Goal: Information Seeking & Learning: Compare options

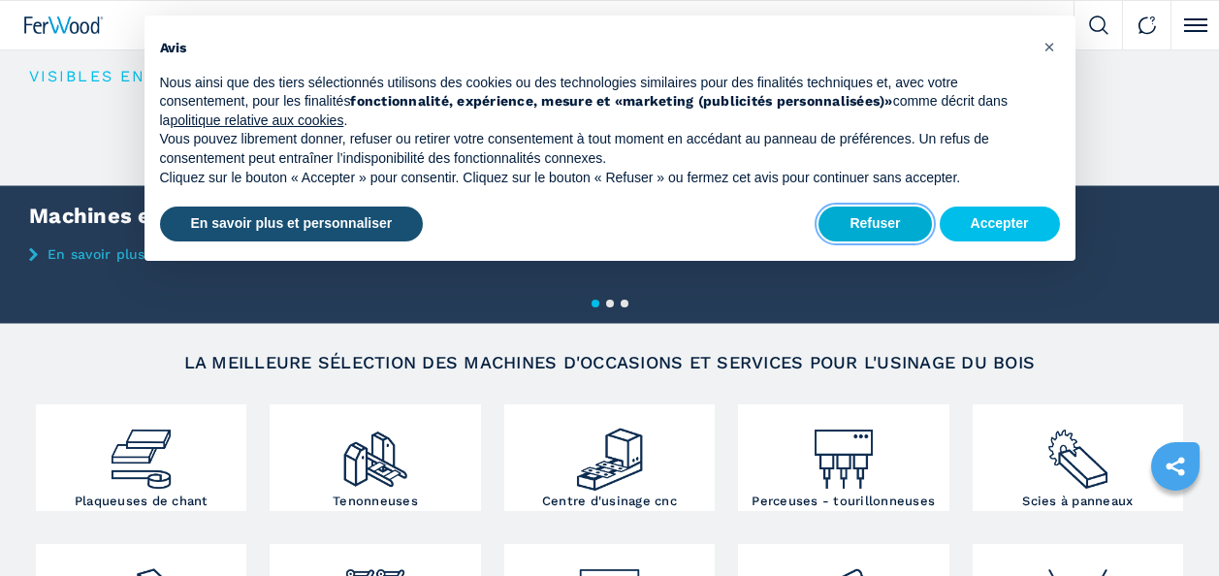
click at [851, 225] on button "Refuser" at bounding box center [874, 223] width 112 height 35
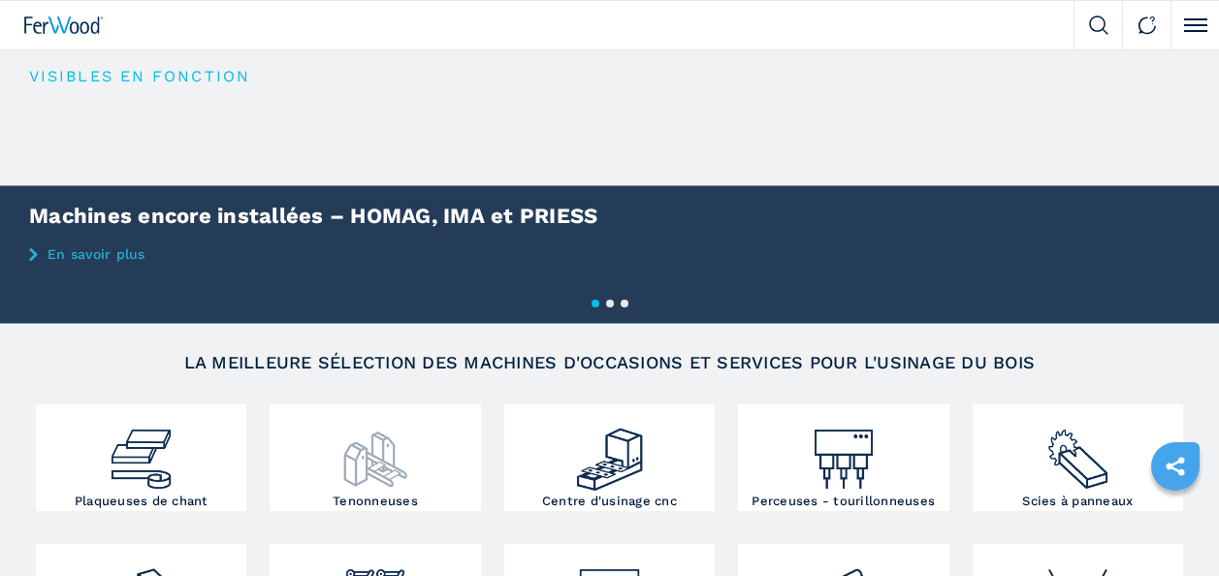
click at [383, 469] on img at bounding box center [375, 451] width 71 height 85
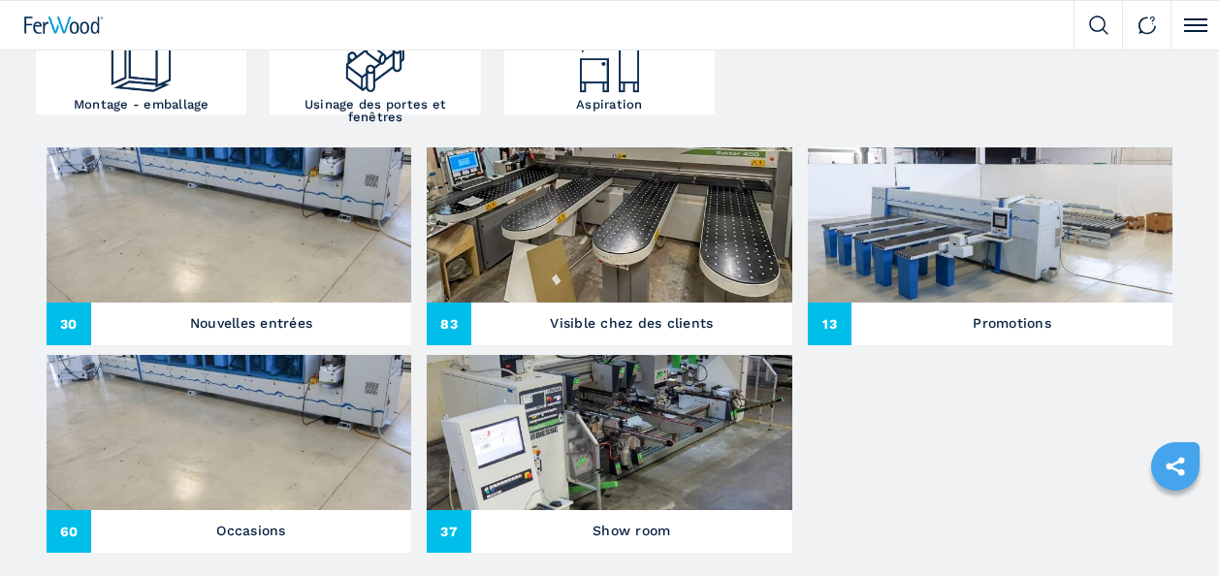
scroll to position [679, 0]
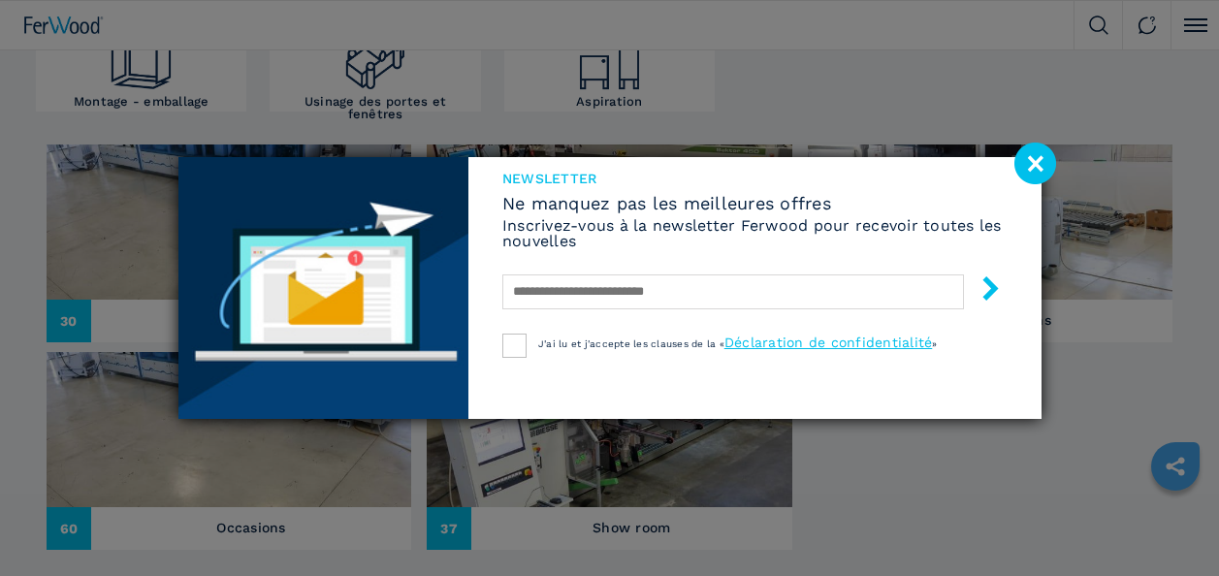
click at [1039, 158] on image at bounding box center [1035, 164] width 42 height 42
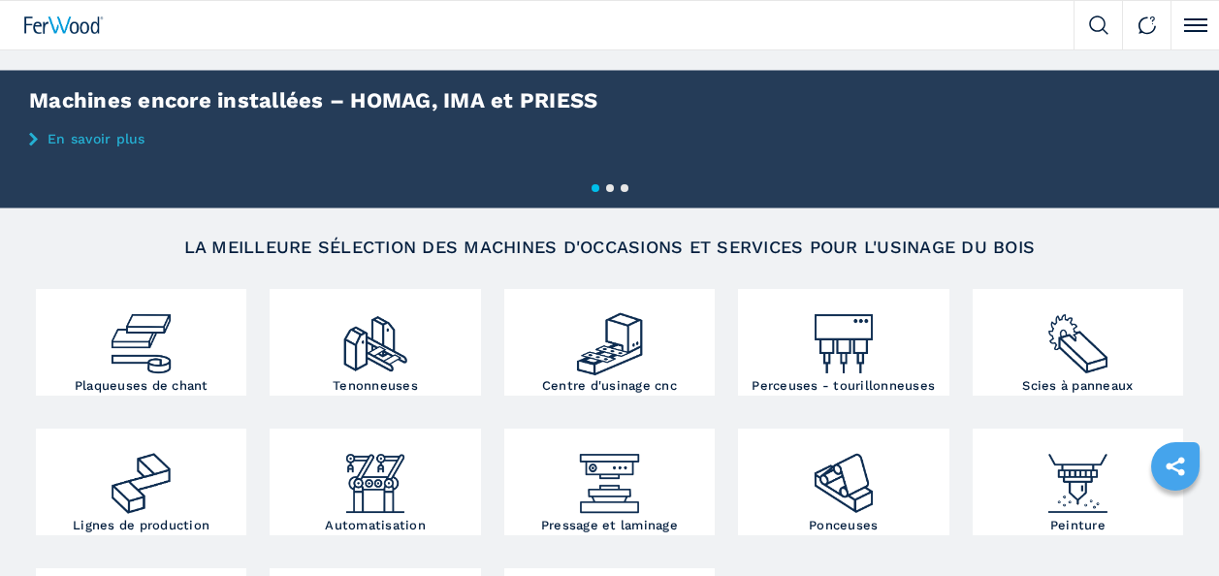
scroll to position [194, 0]
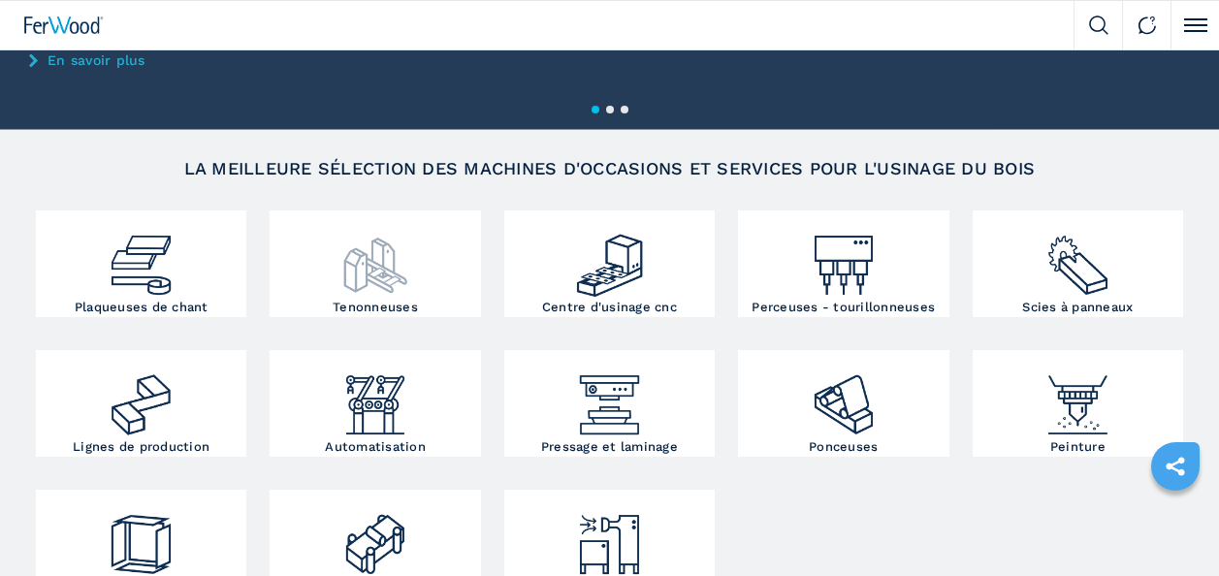
click at [361, 302] on h3 "Tenonneuses" at bounding box center [375, 307] width 85 height 13
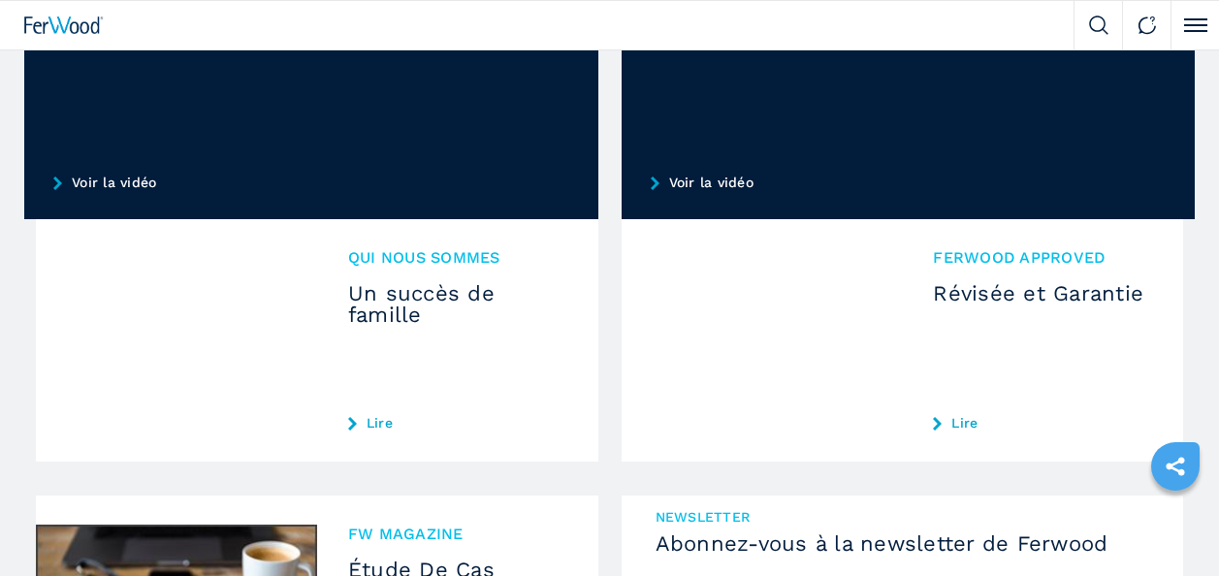
scroll to position [1870, 0]
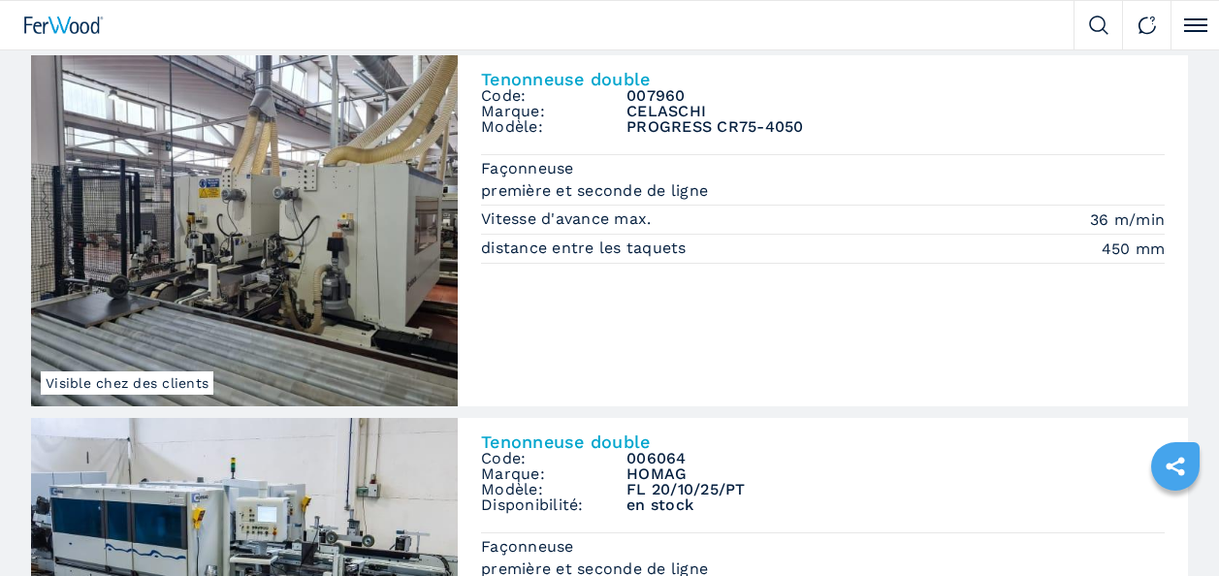
scroll to position [97, 0]
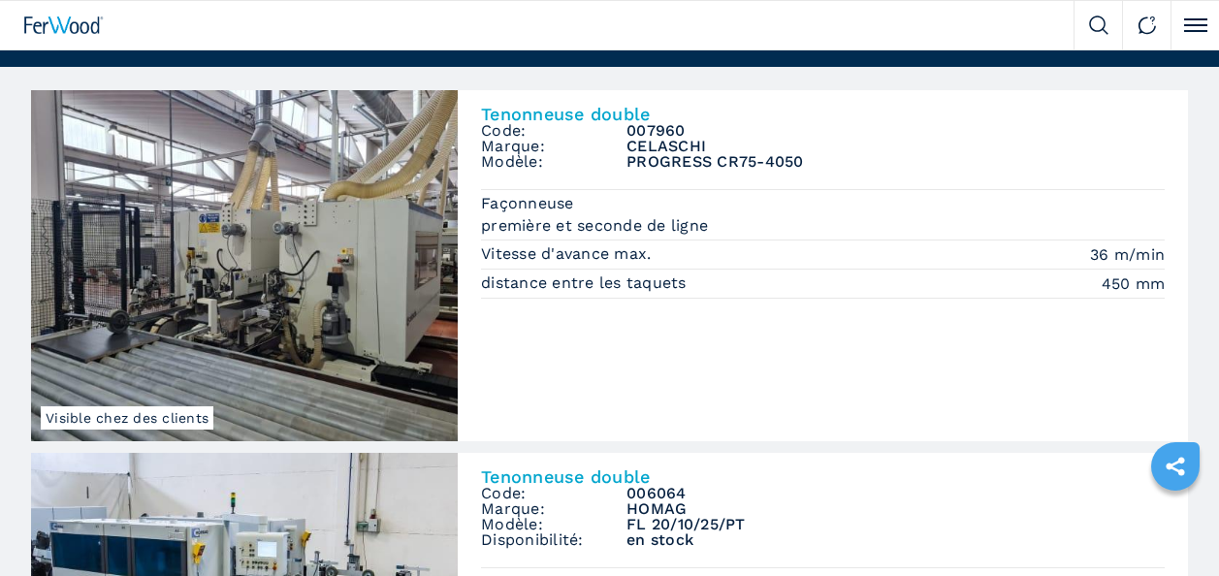
click at [261, 312] on img at bounding box center [244, 265] width 427 height 351
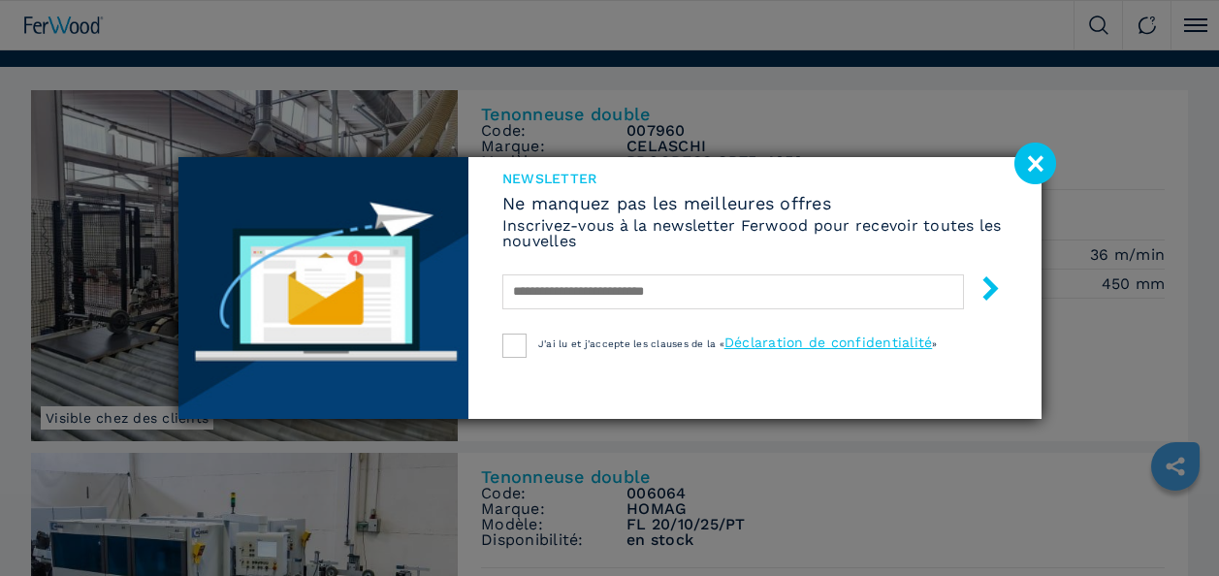
click at [1036, 174] on image at bounding box center [1035, 164] width 42 height 42
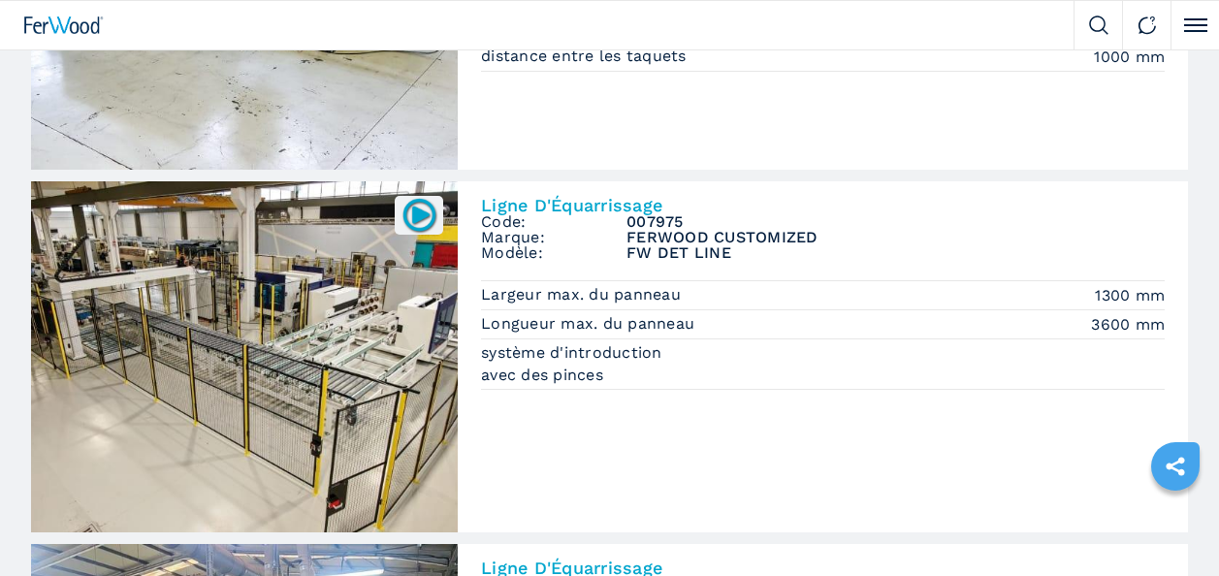
scroll to position [582, 0]
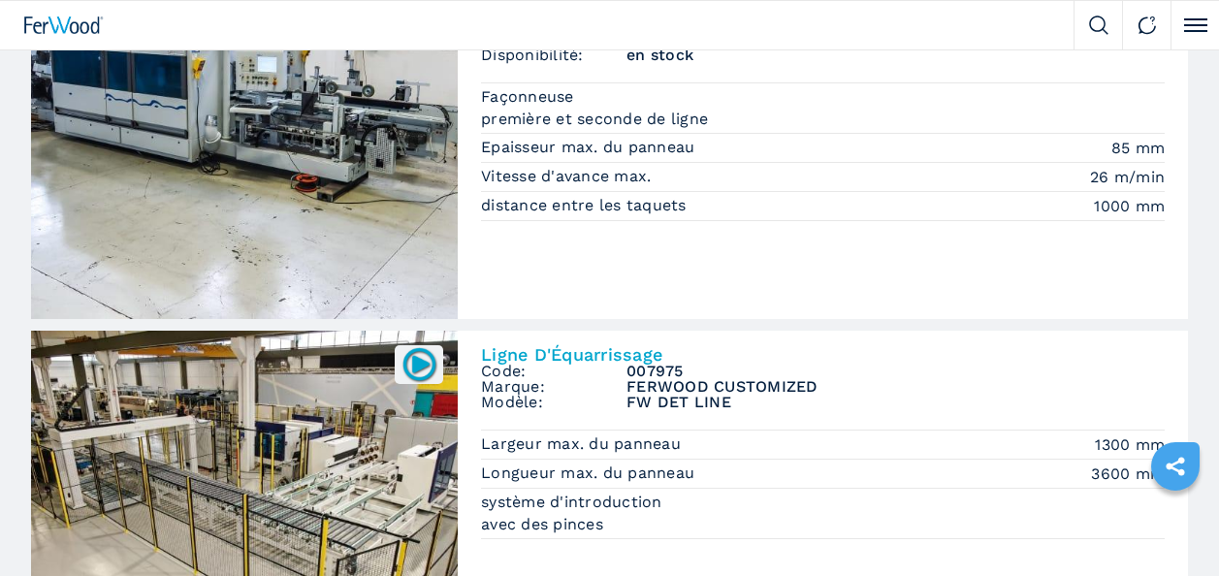
click at [420, 361] on img at bounding box center [419, 364] width 38 height 38
click at [263, 436] on img at bounding box center [244, 506] width 427 height 351
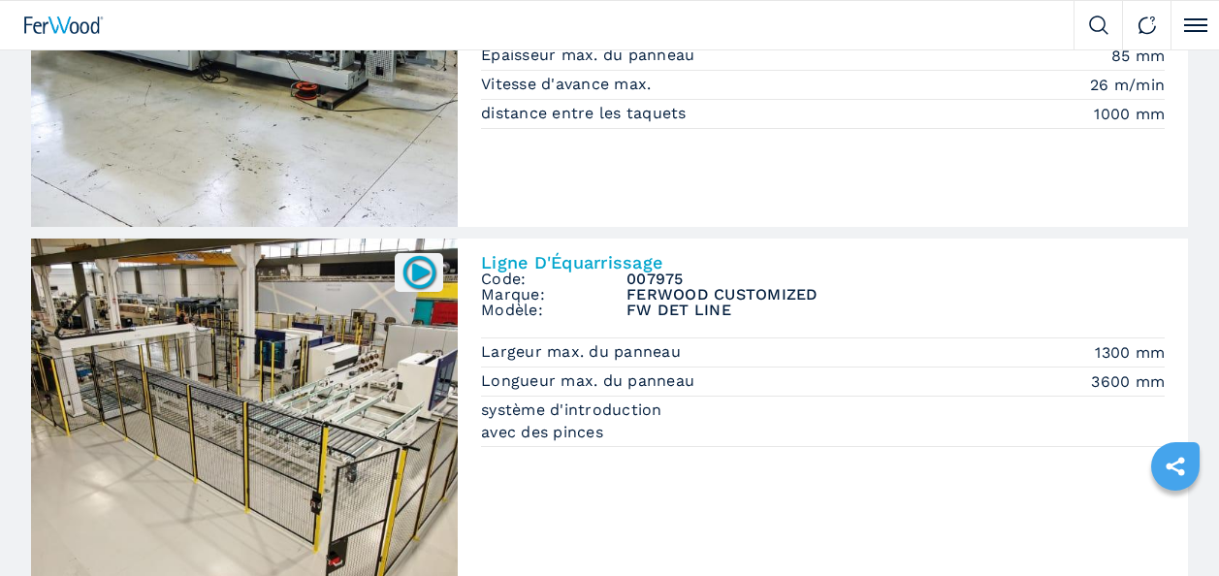
scroll to position [776, 0]
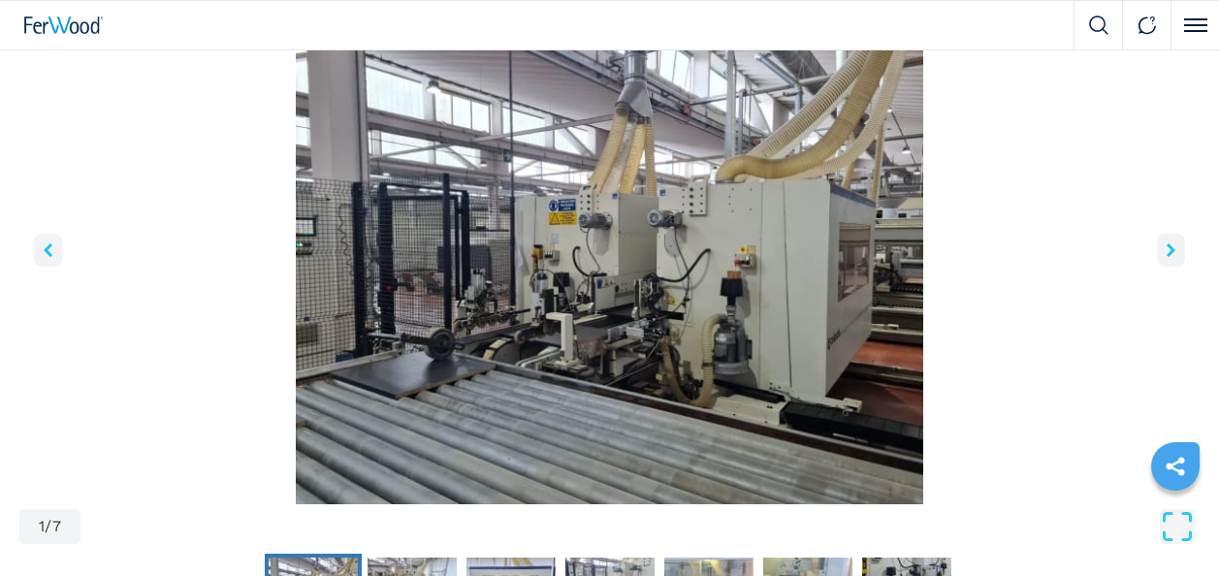
scroll to position [291, 0]
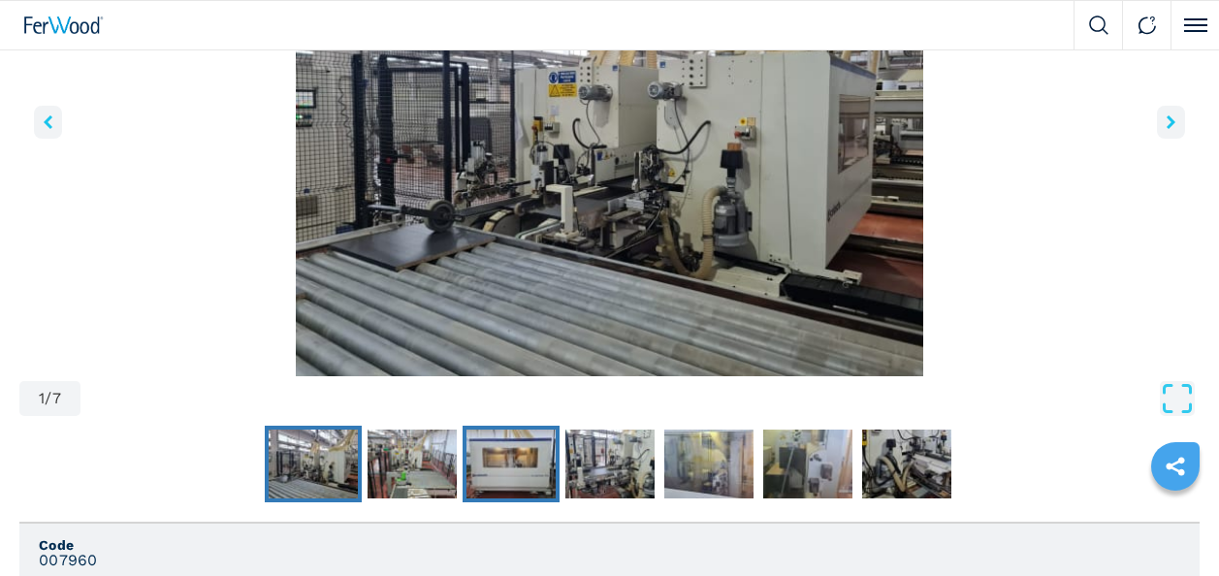
click at [517, 456] on img "Go to Slide 3" at bounding box center [510, 464] width 89 height 70
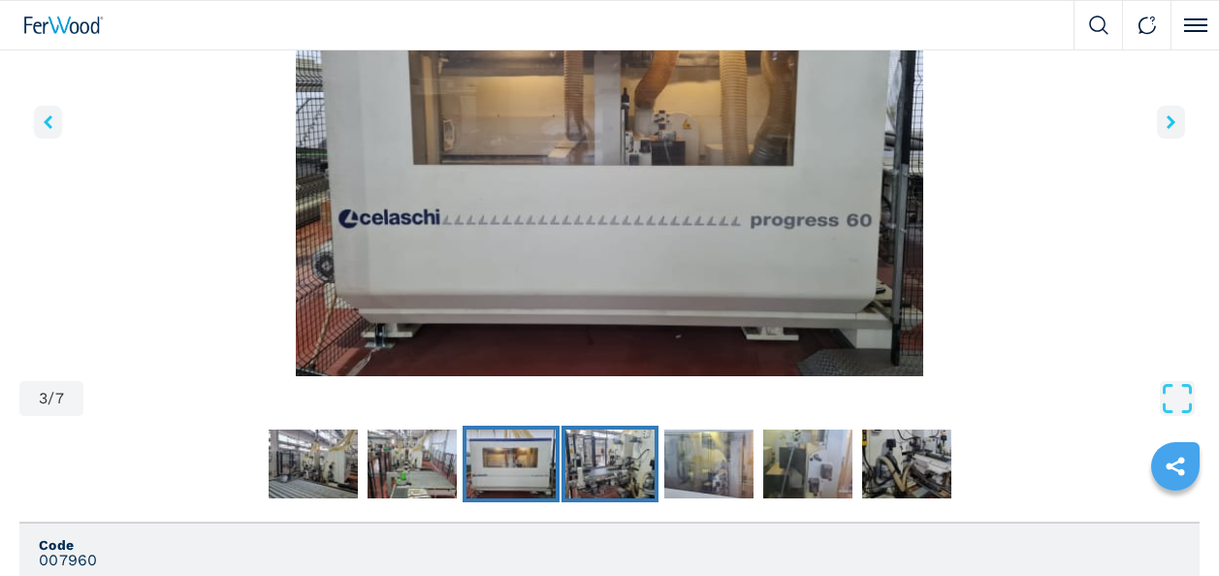
click at [618, 469] on img "Go to Slide 4" at bounding box center [609, 464] width 89 height 70
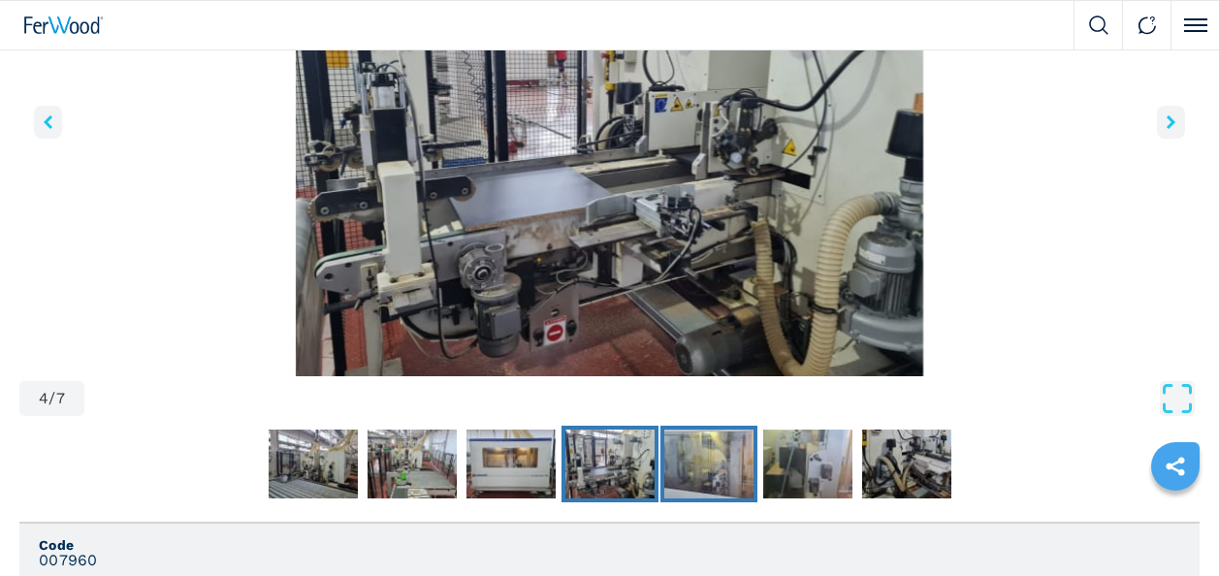
click at [697, 465] on img "Go to Slide 5" at bounding box center [708, 464] width 89 height 70
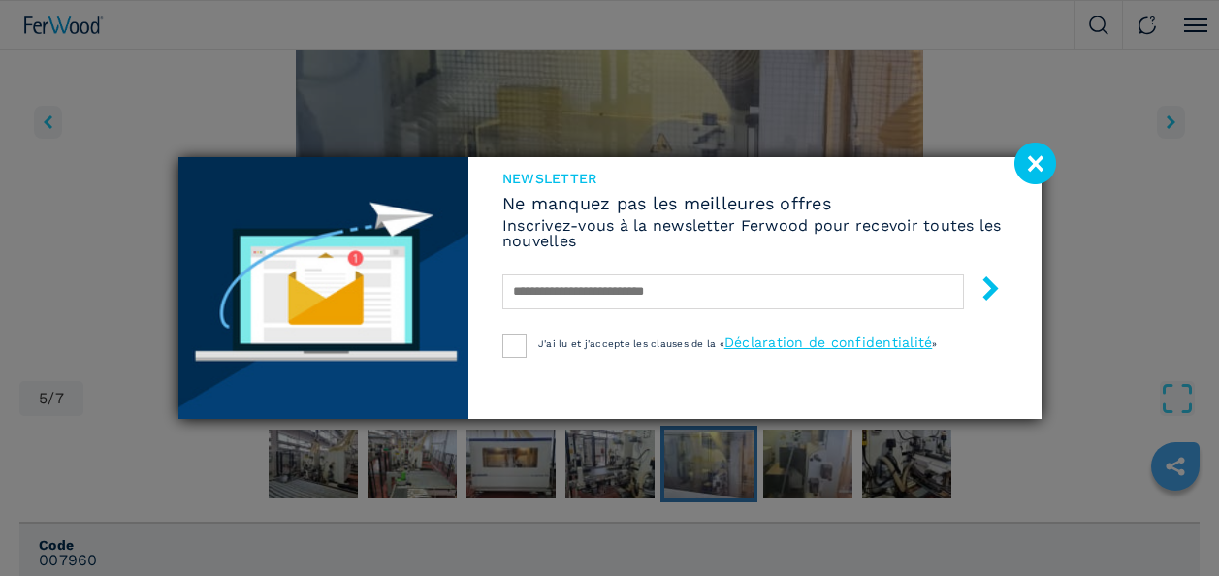
click at [1030, 161] on image at bounding box center [1035, 164] width 42 height 42
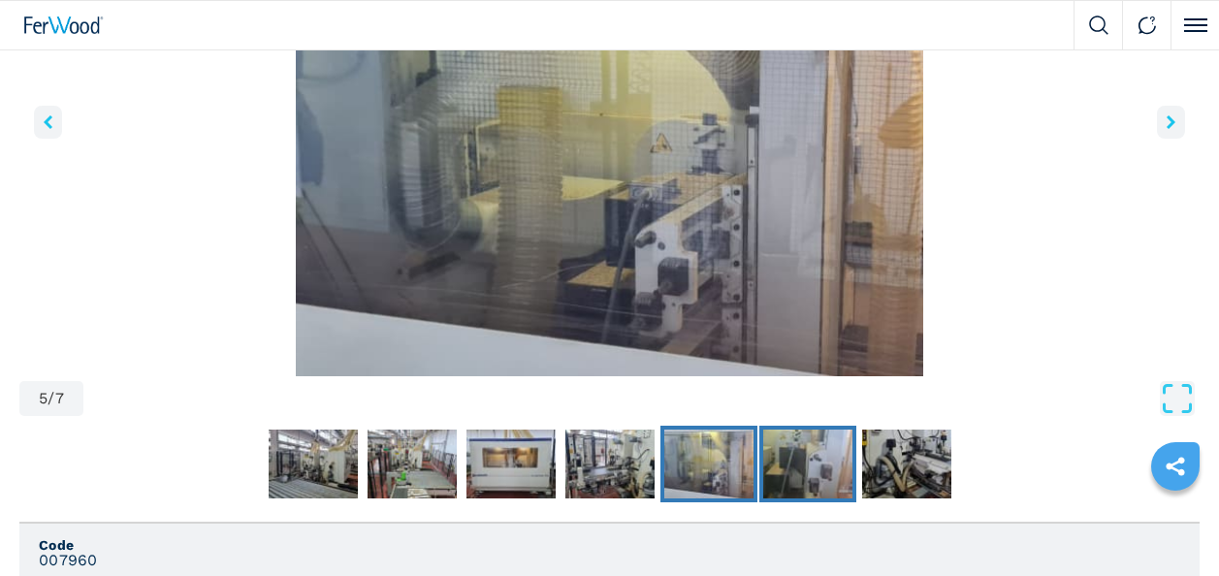
click at [837, 460] on img "Go to Slide 6" at bounding box center [807, 464] width 89 height 70
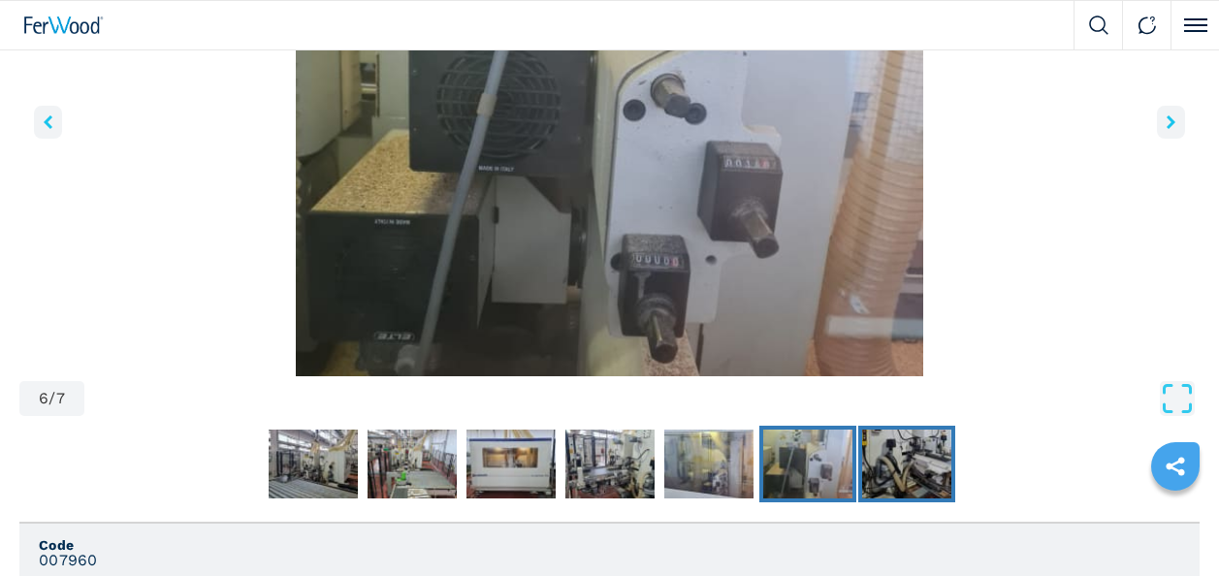
click at [912, 455] on img "Go to Slide 7" at bounding box center [906, 464] width 89 height 70
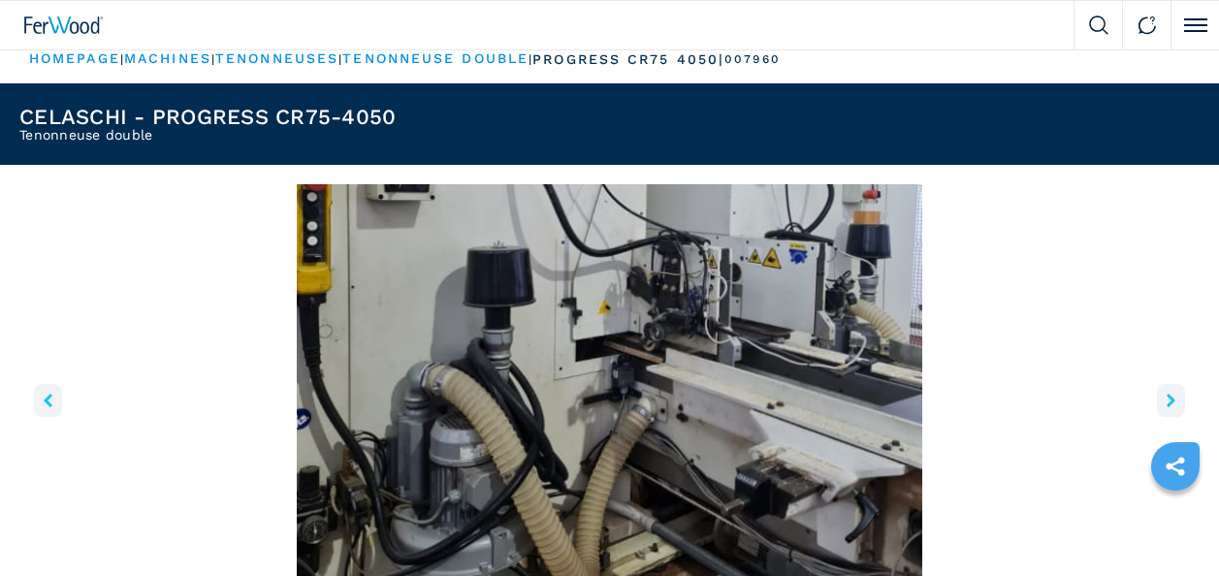
scroll to position [0, 0]
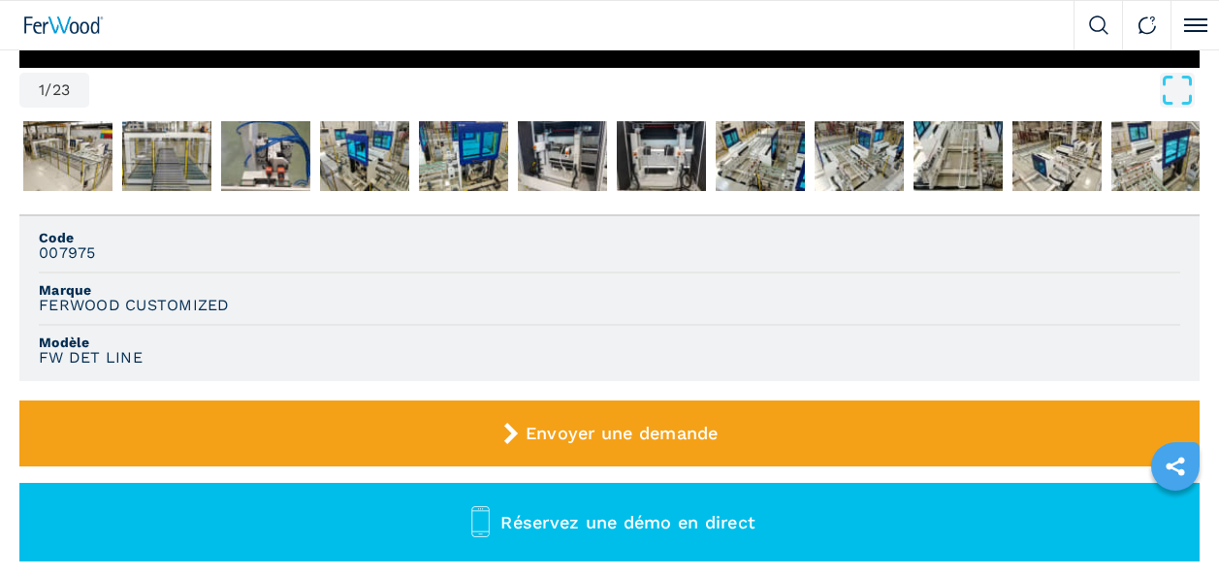
scroll to position [776, 0]
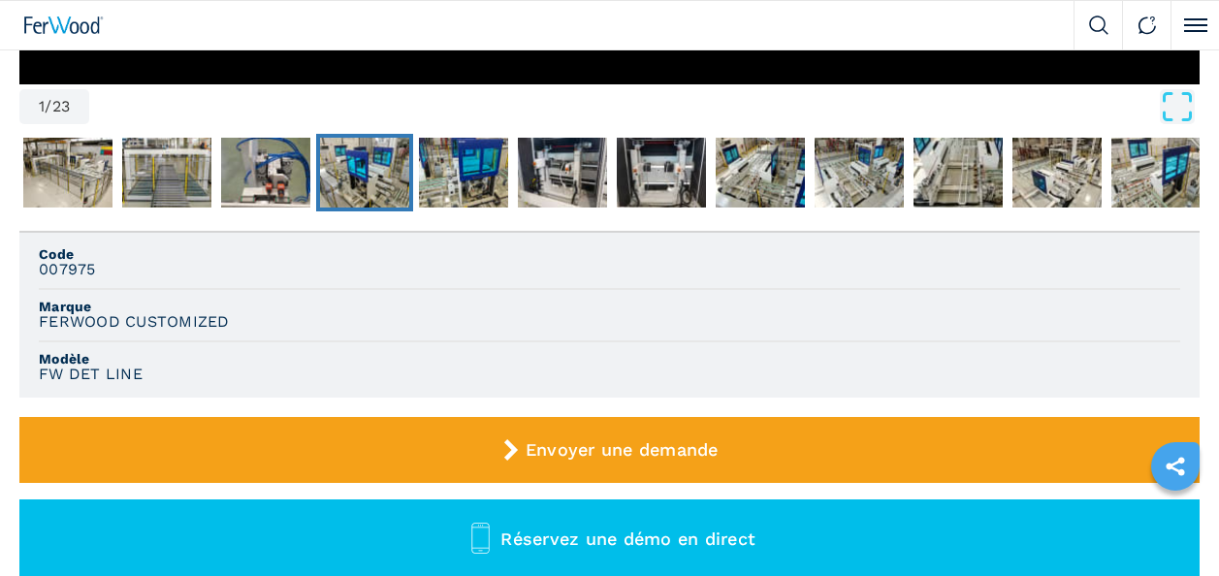
click at [363, 162] on img "Go to Slide 5" at bounding box center [364, 173] width 89 height 70
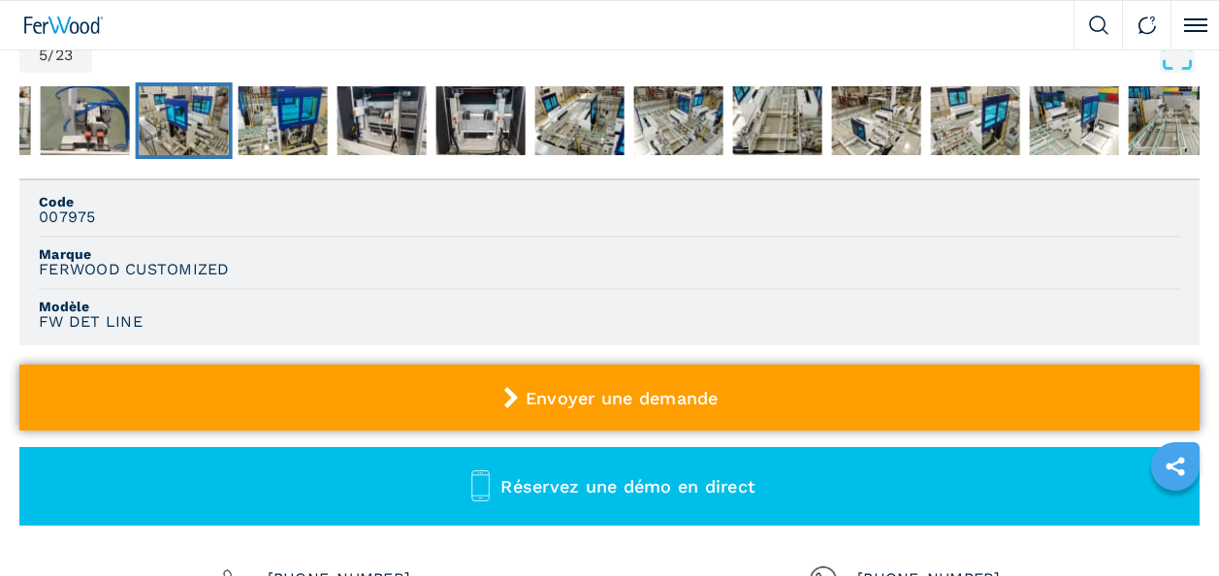
scroll to position [291, 0]
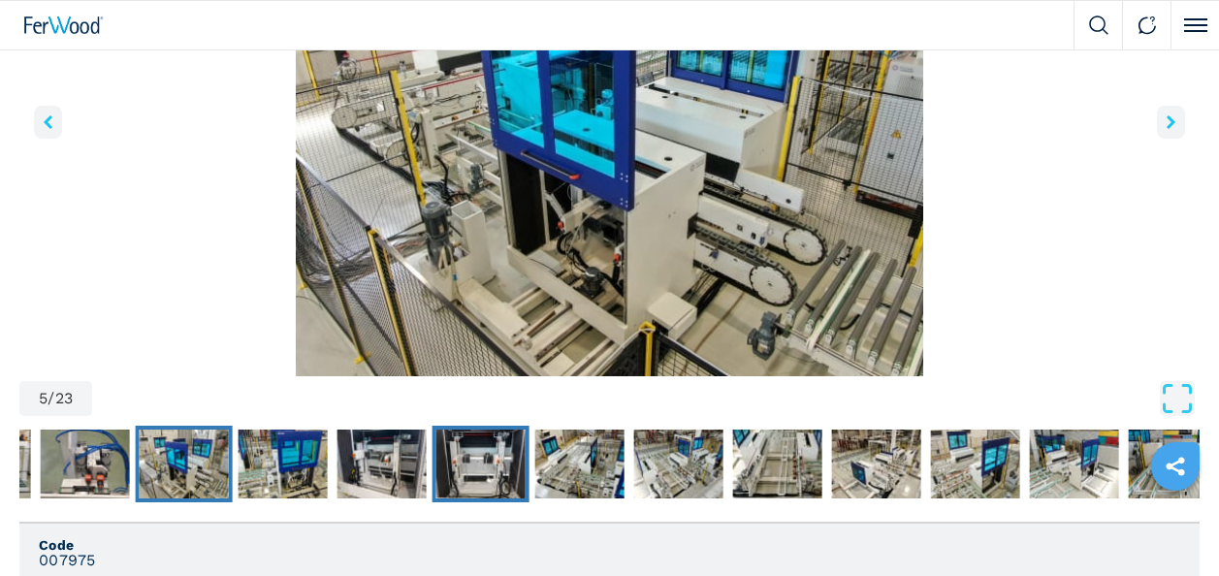
click at [469, 473] on img "Go to Slide 8" at bounding box center [480, 464] width 89 height 70
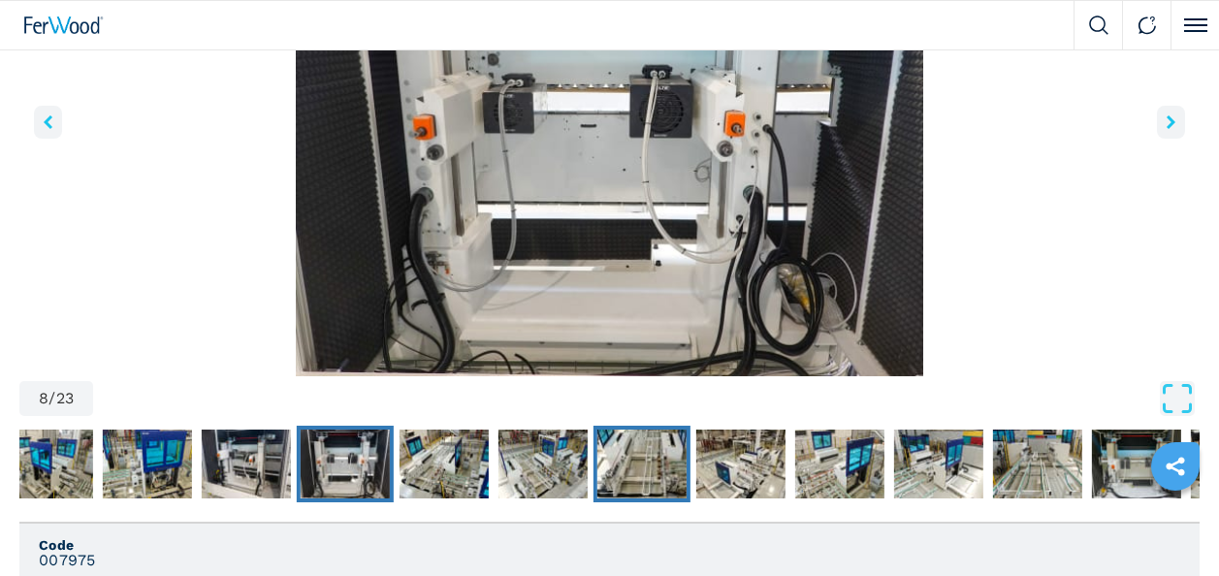
click at [641, 468] on img "Go to Slide 11" at bounding box center [641, 464] width 89 height 70
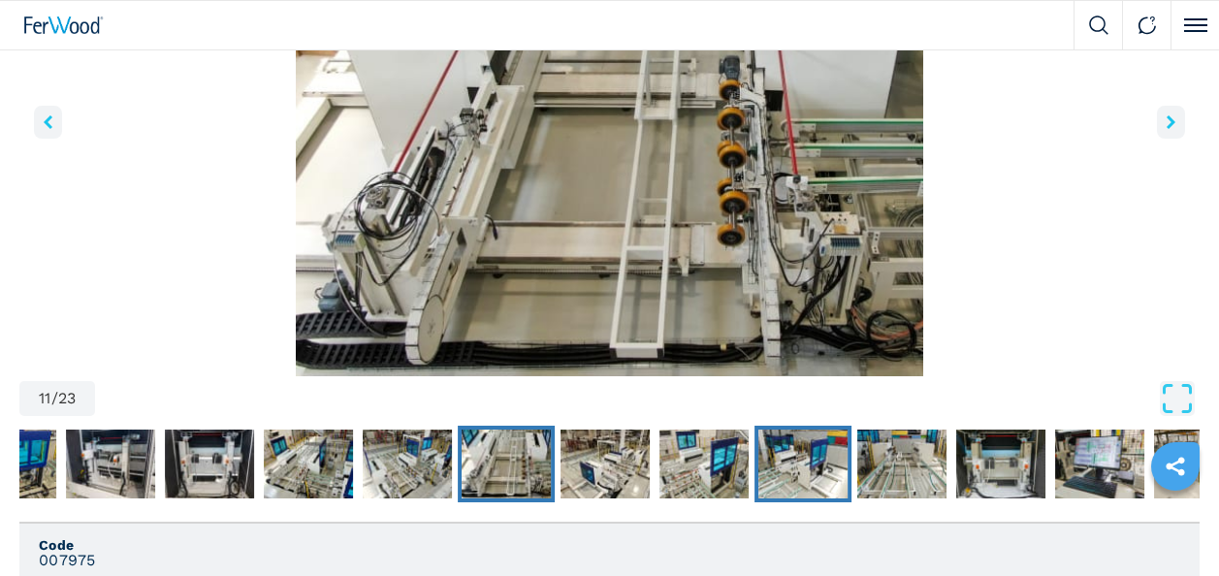
click at [761, 472] on img "Go to Slide 14" at bounding box center [802, 464] width 89 height 70
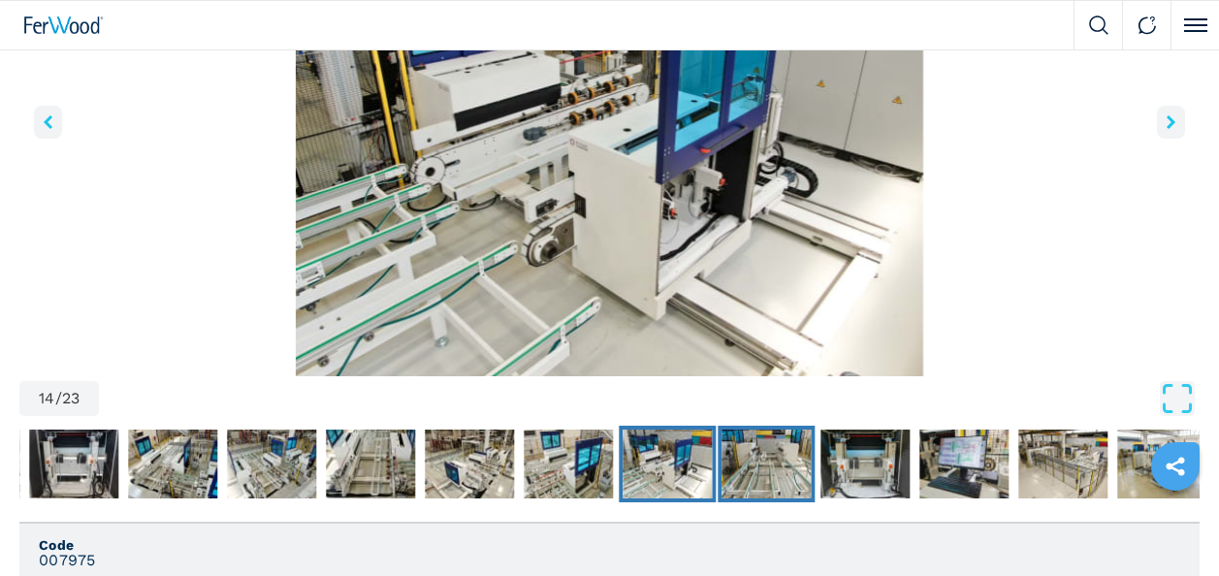
click at [804, 475] on img "Go to Slide 15" at bounding box center [765, 464] width 89 height 70
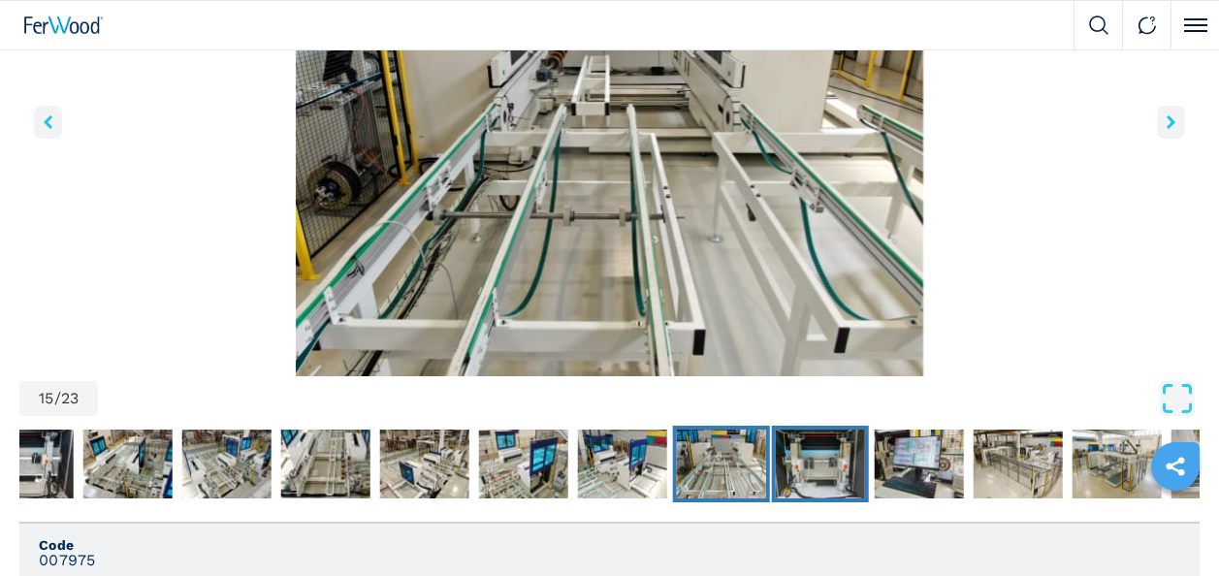
click at [842, 472] on img "Go to Slide 16" at bounding box center [820, 464] width 89 height 70
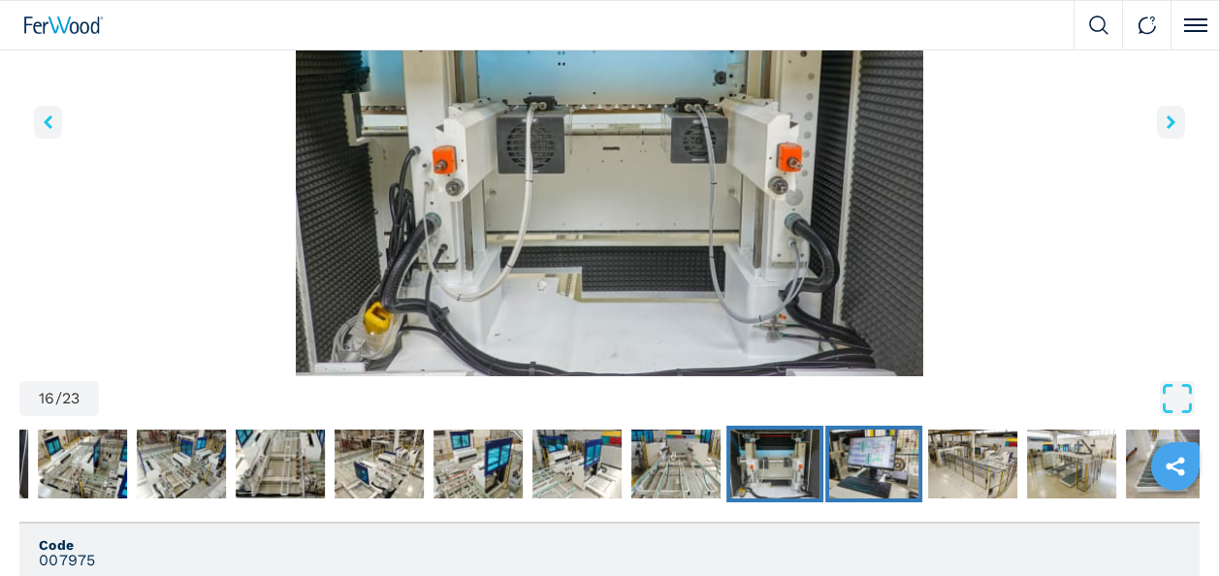
click at [867, 471] on img "Go to Slide 17" at bounding box center [873, 464] width 89 height 70
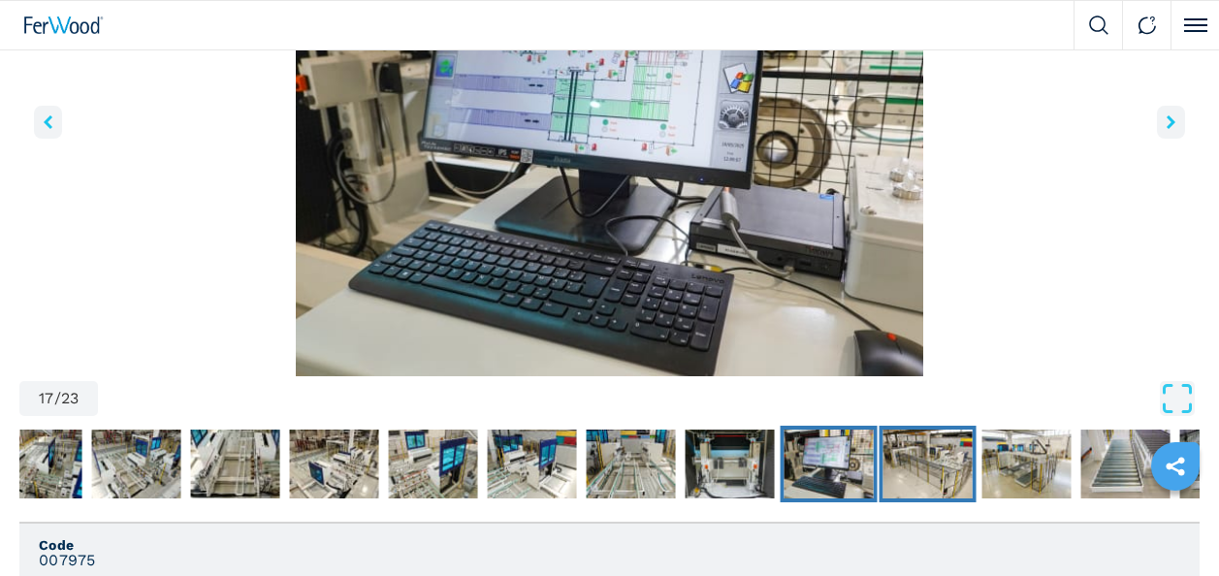
click at [956, 471] on img "Go to Slide 18" at bounding box center [927, 464] width 89 height 70
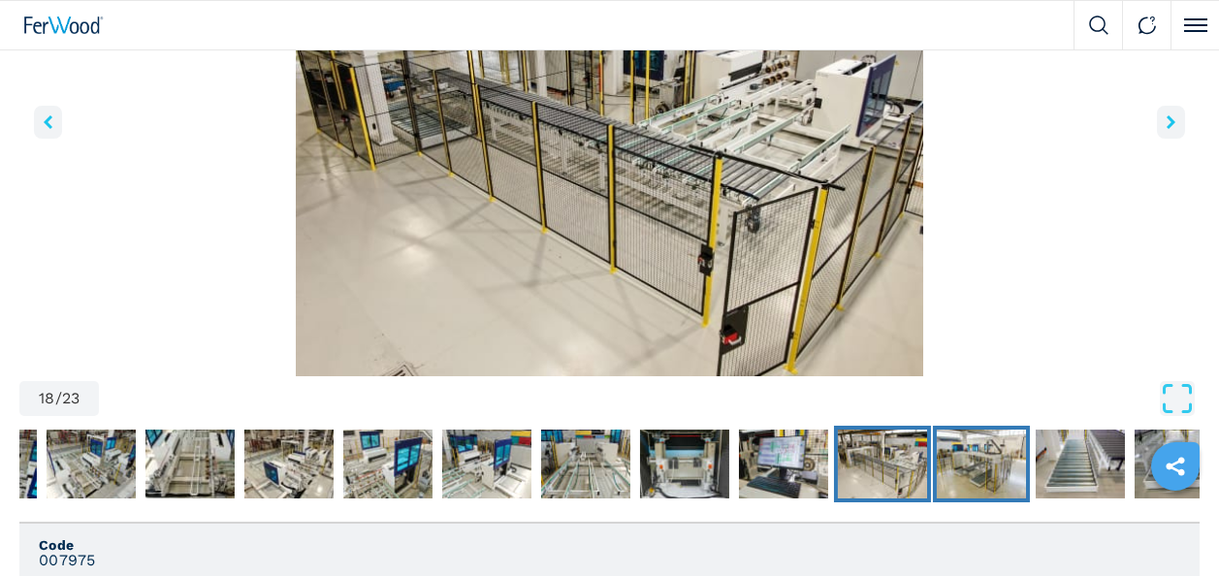
click at [1016, 471] on img "Go to Slide 19" at bounding box center [980, 464] width 89 height 70
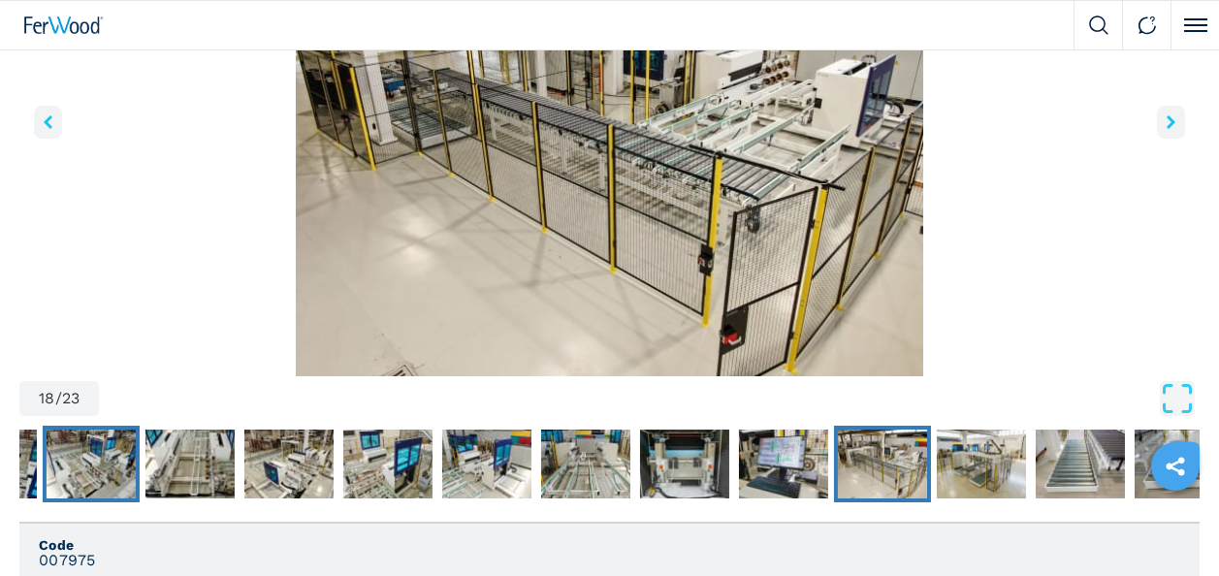
click at [112, 474] on img "Go to Slide 10" at bounding box center [91, 464] width 89 height 70
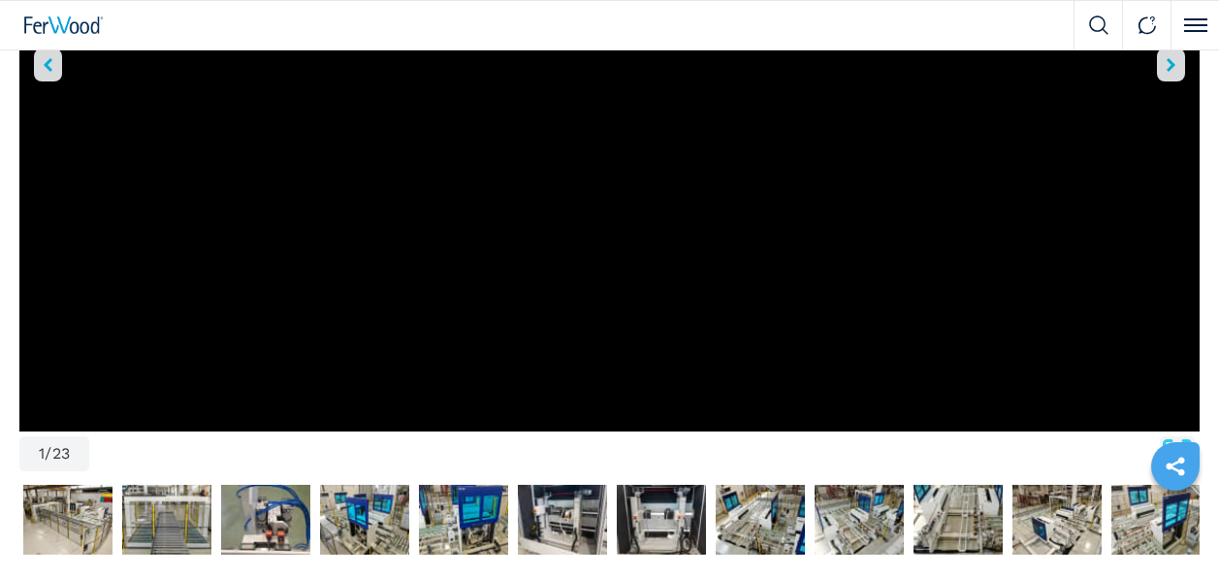
scroll to position [291, 0]
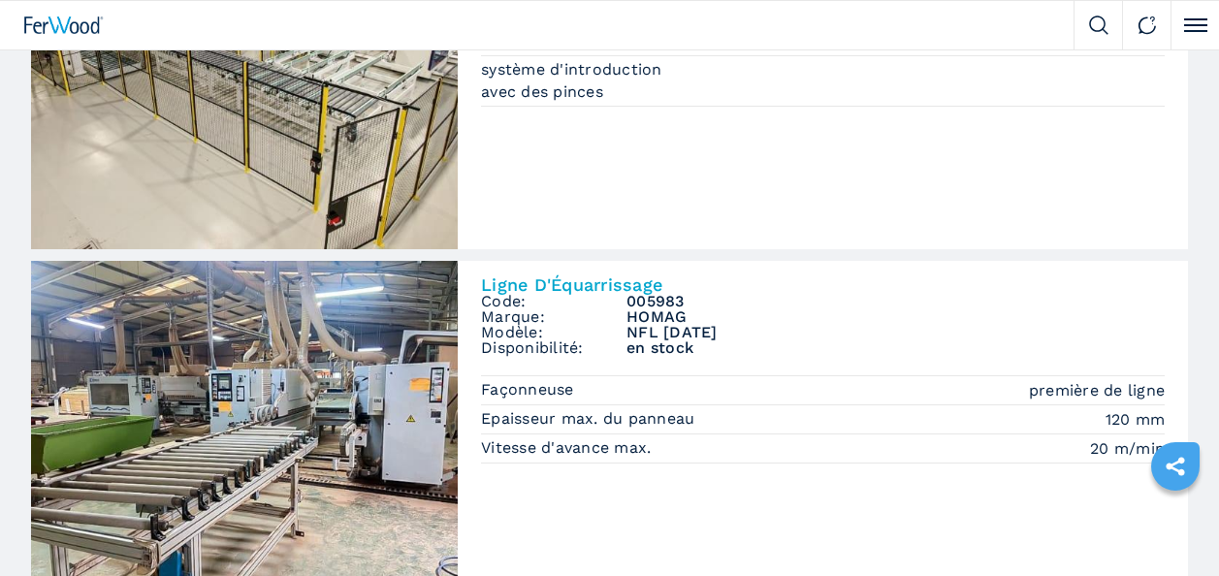
scroll to position [1066, 0]
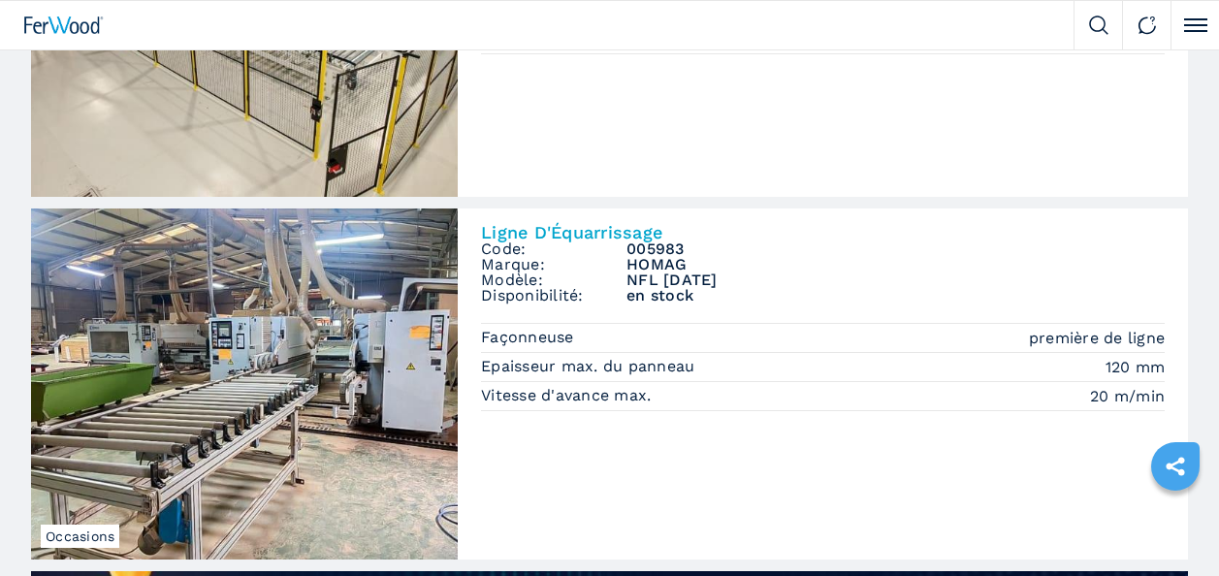
click at [352, 383] on img at bounding box center [244, 383] width 427 height 351
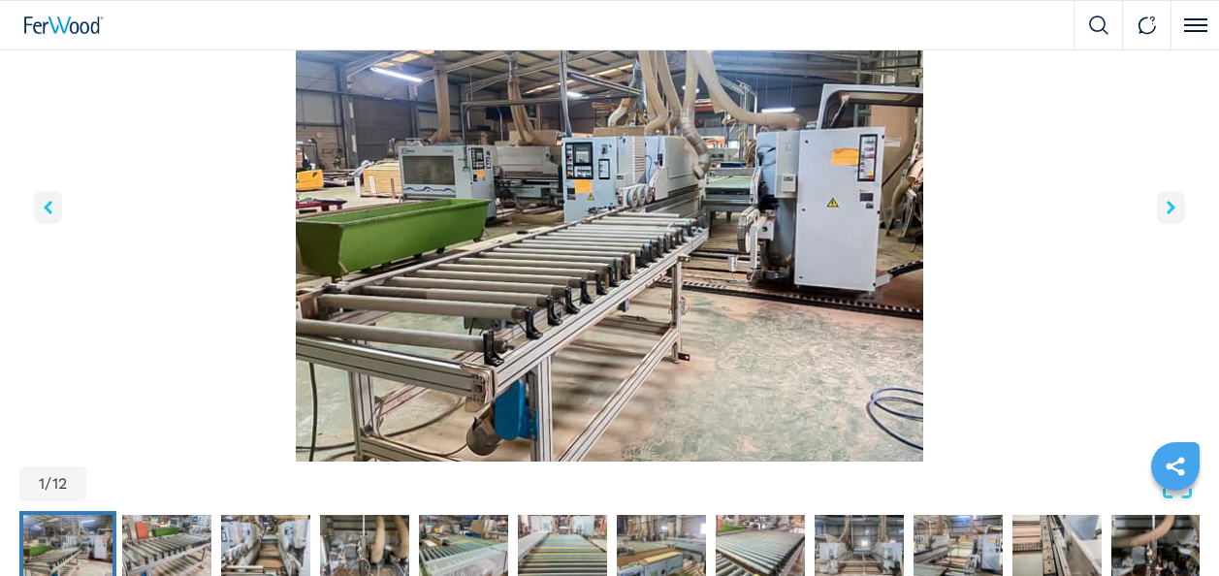
scroll to position [97, 0]
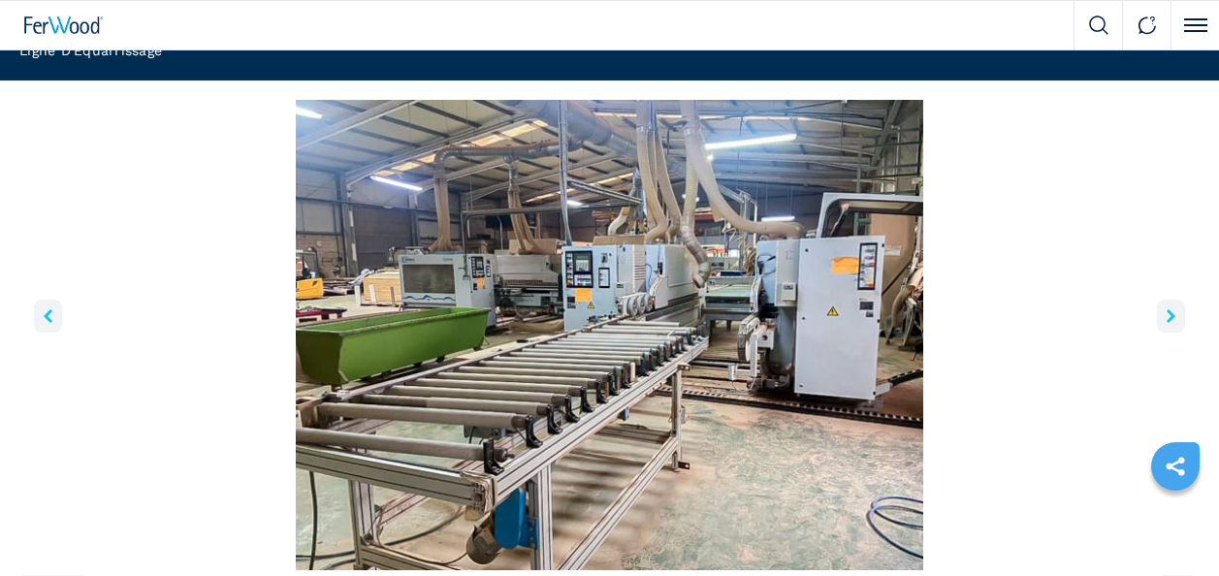
click at [1173, 324] on button "right-button" at bounding box center [1171, 316] width 28 height 33
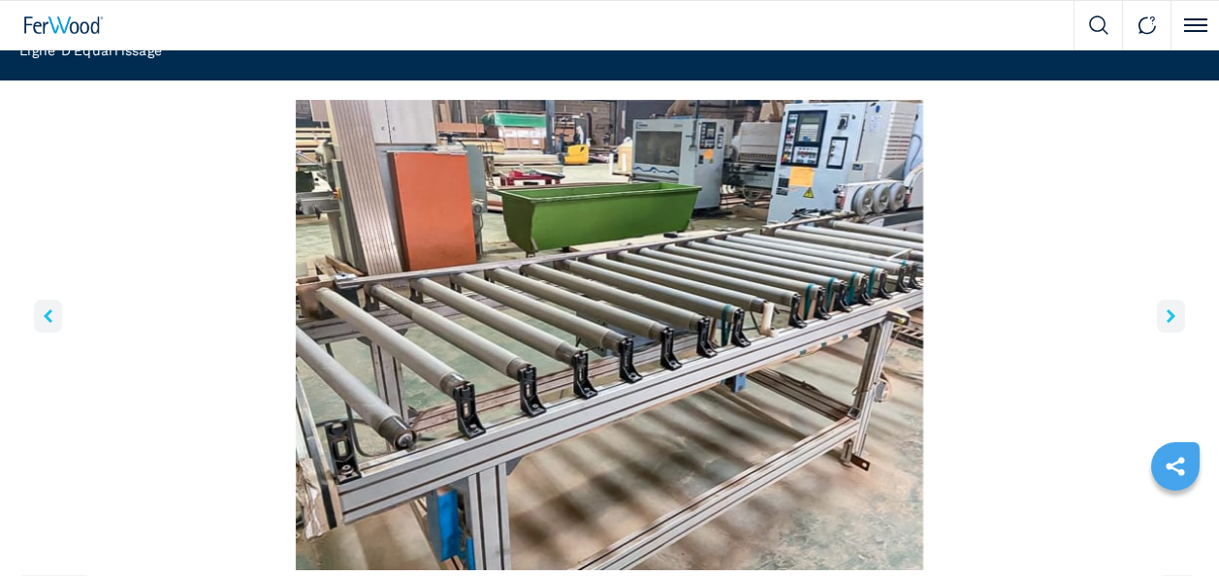
click at [1173, 324] on button "right-button" at bounding box center [1171, 316] width 28 height 33
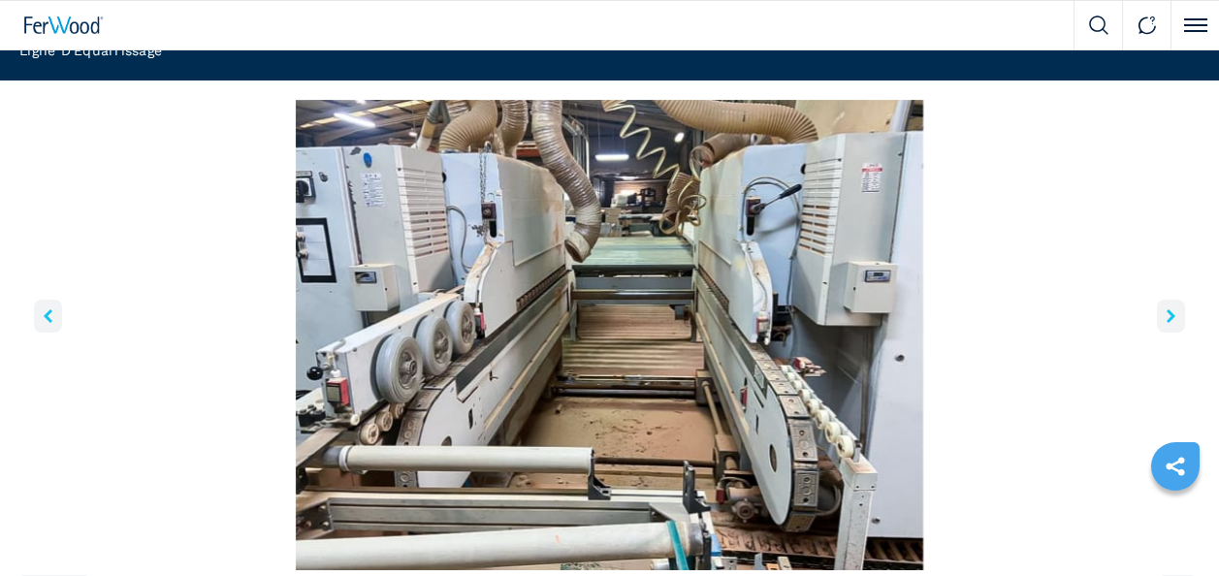
click at [1173, 324] on button "right-button" at bounding box center [1171, 316] width 28 height 33
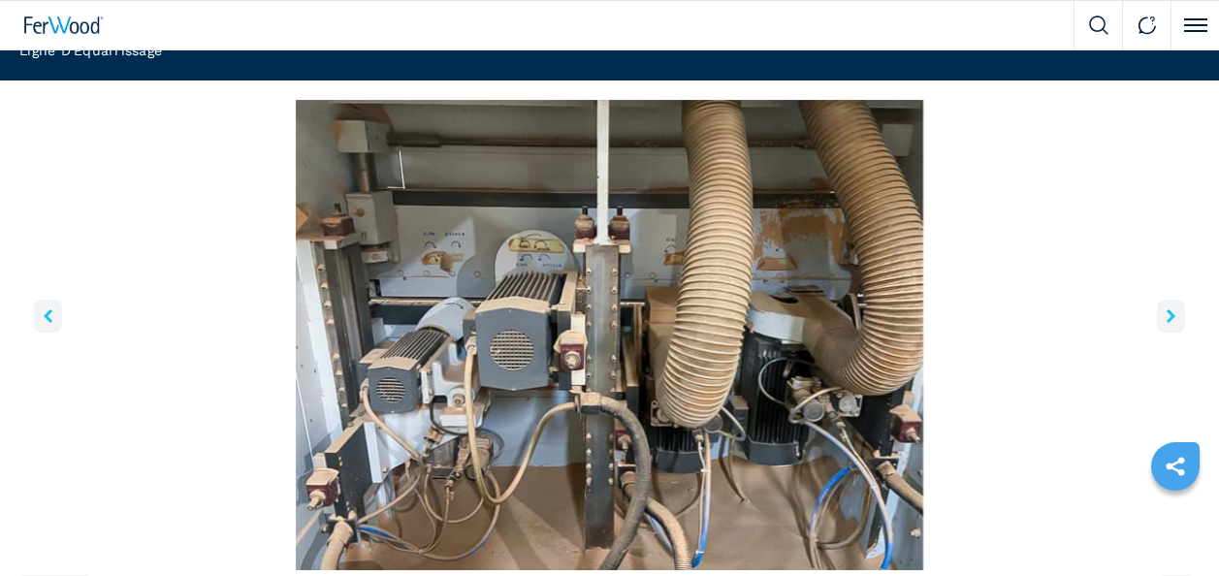
click at [1166, 317] on icon "right-button" at bounding box center [1170, 316] width 9 height 14
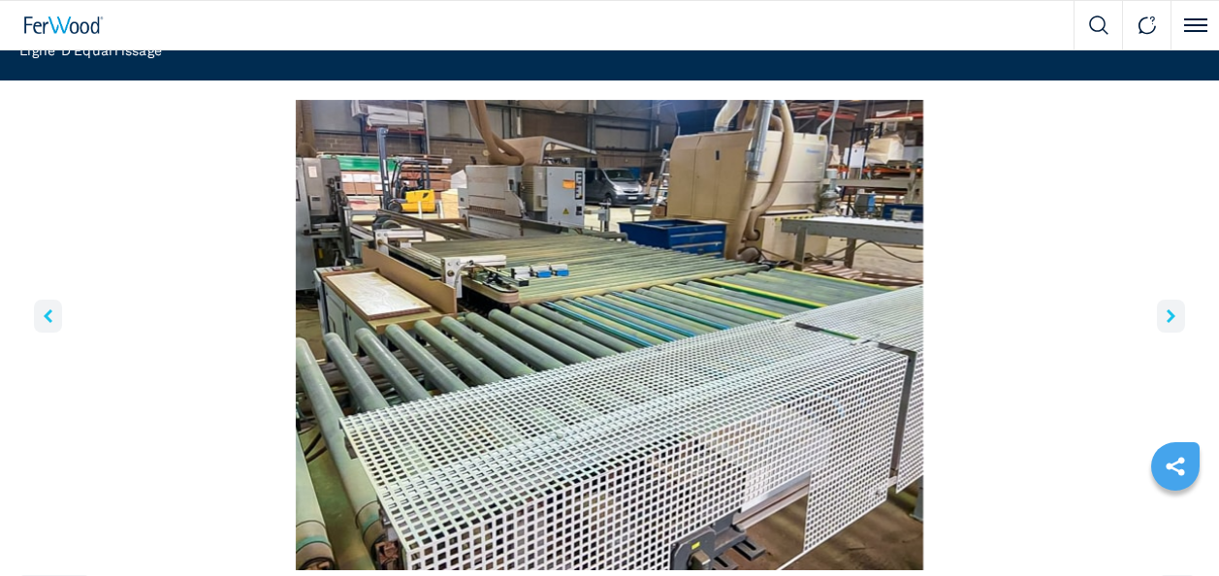
click at [1166, 317] on icon "right-button" at bounding box center [1170, 316] width 9 height 14
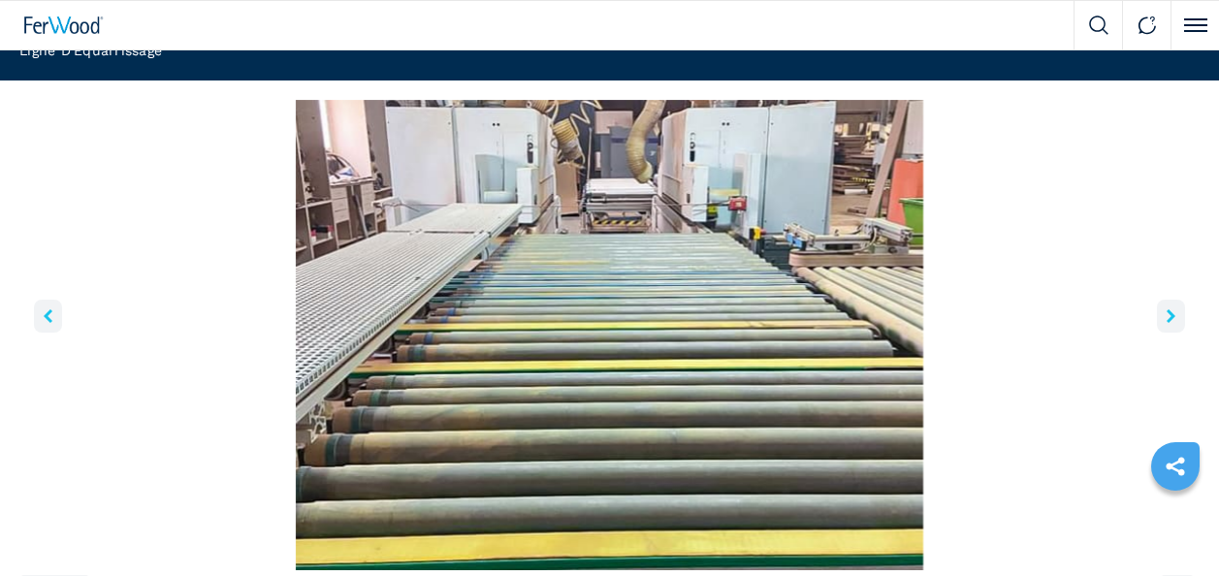
click at [57, 313] on button "left-button" at bounding box center [48, 316] width 28 height 33
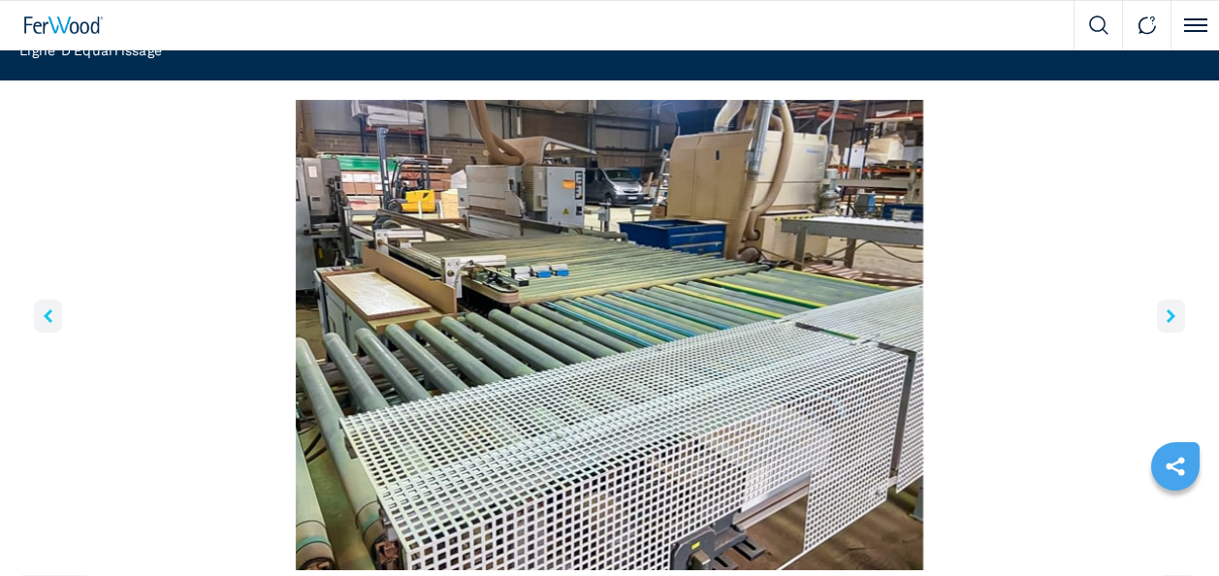
click at [1178, 315] on button "right-button" at bounding box center [1171, 316] width 28 height 33
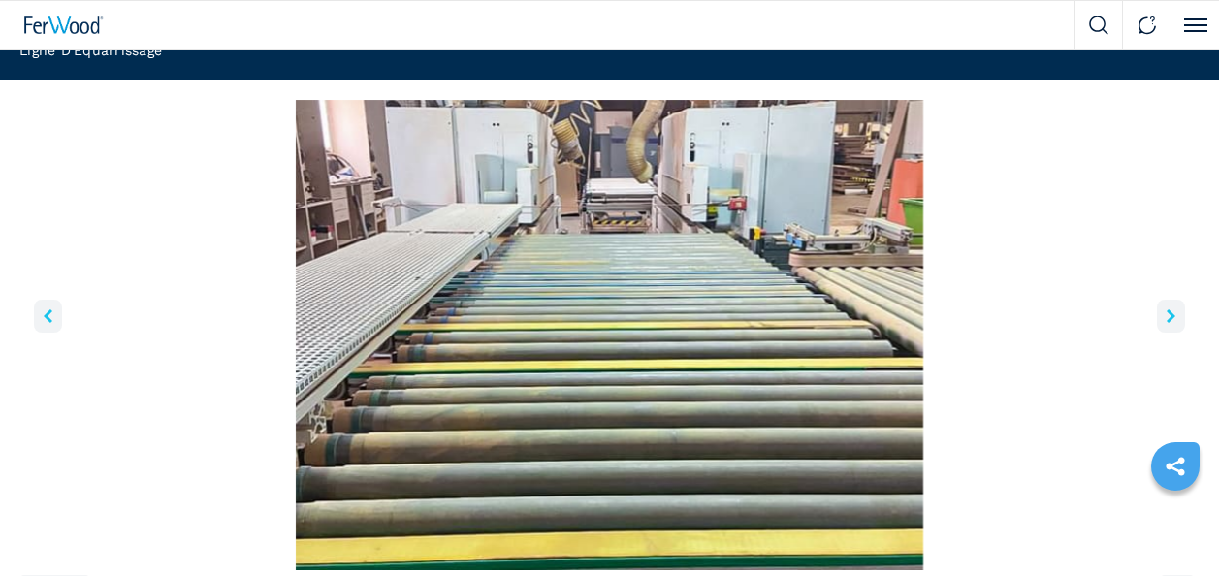
click at [48, 316] on icon "left-button" at bounding box center [48, 316] width 9 height 14
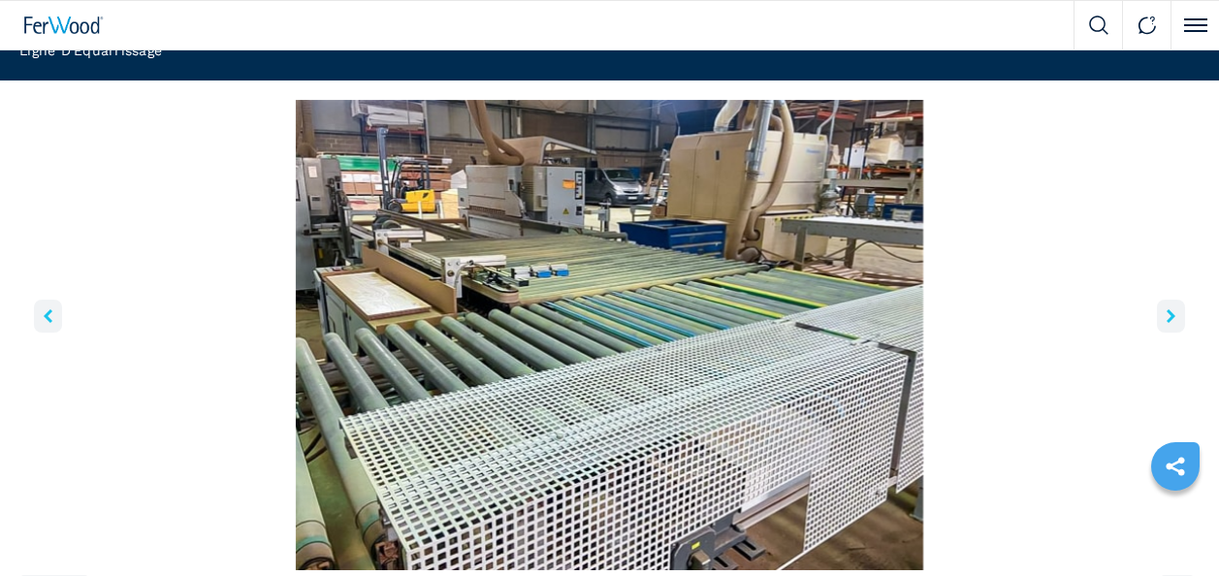
click at [1158, 313] on button "right-button" at bounding box center [1171, 316] width 28 height 33
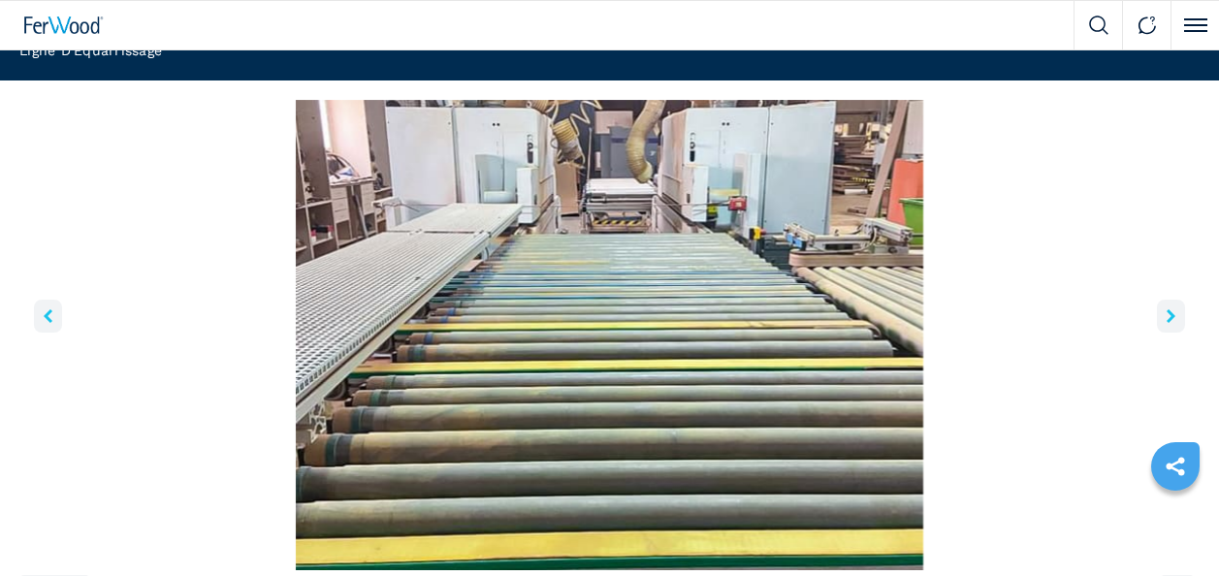
click at [1166, 317] on icon "right-button" at bounding box center [1170, 316] width 9 height 14
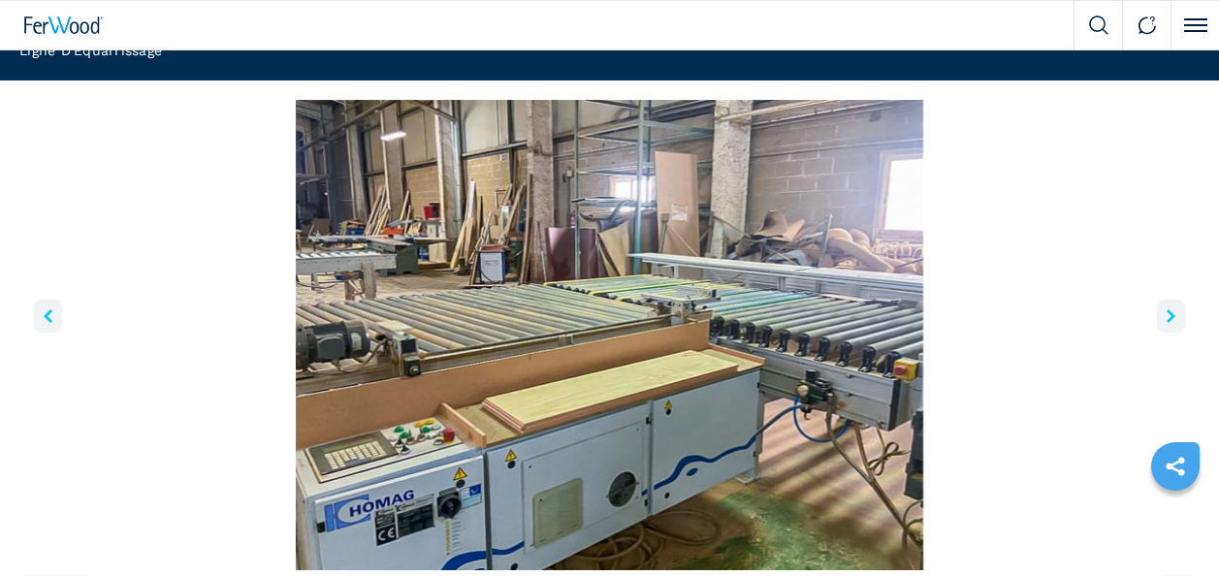
click at [1163, 315] on button "right-button" at bounding box center [1171, 316] width 28 height 33
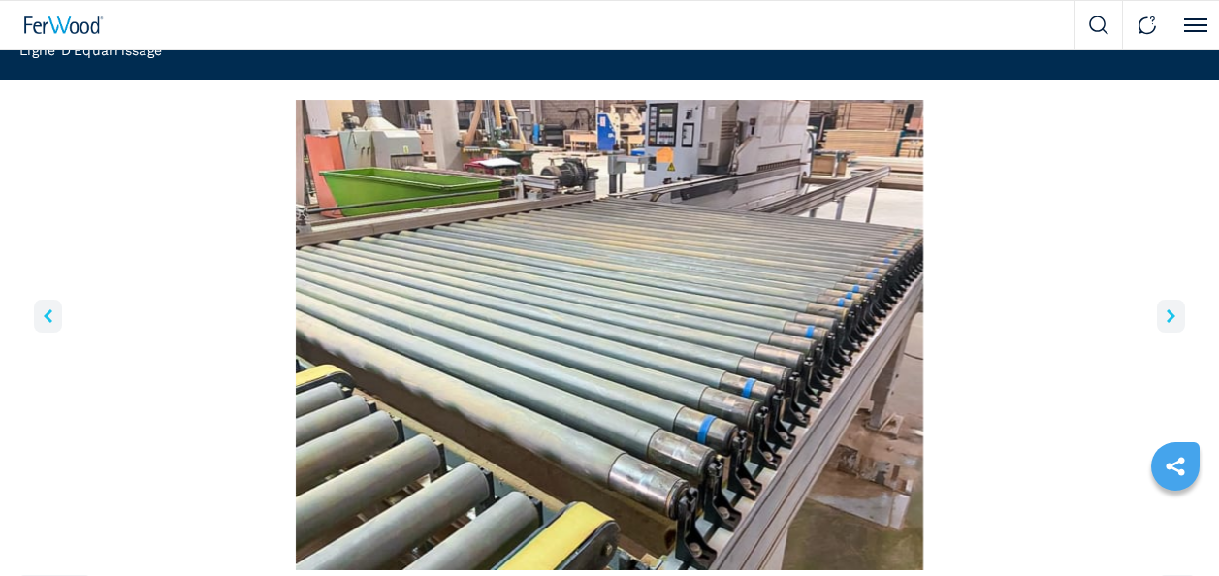
click at [1163, 315] on button "right-button" at bounding box center [1171, 316] width 28 height 33
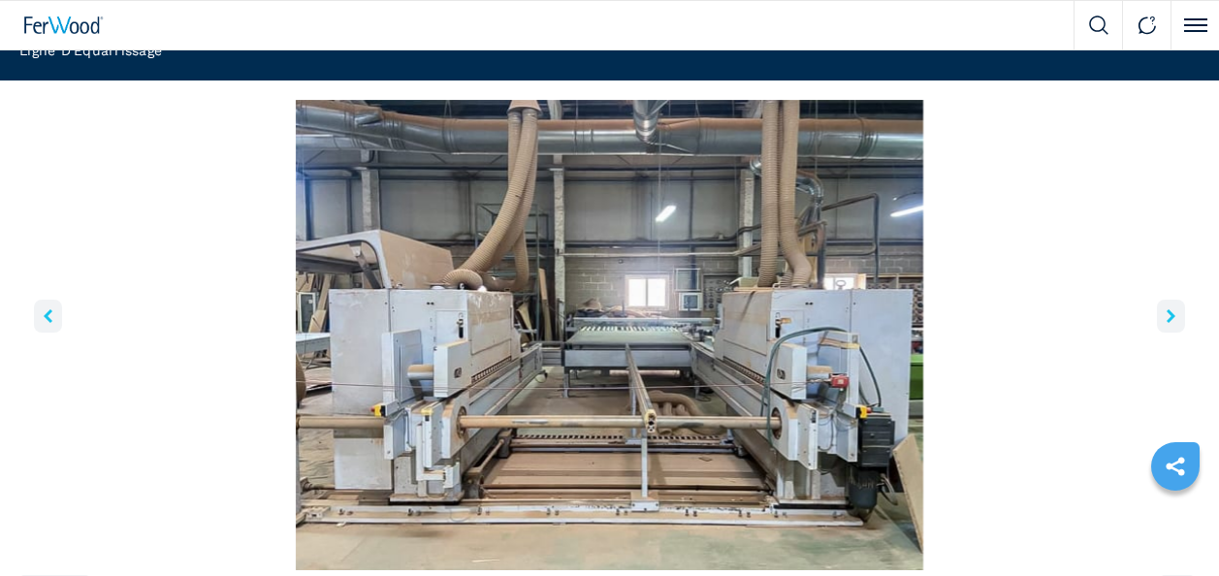
click at [1168, 309] on icon "right-button" at bounding box center [1170, 316] width 9 height 14
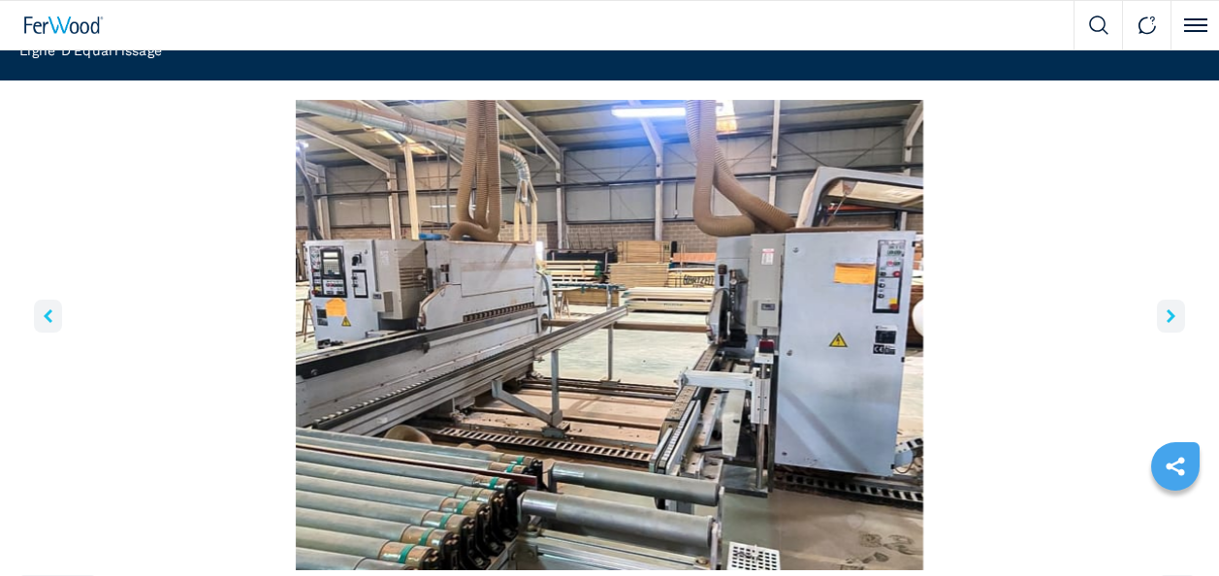
click at [1169, 310] on icon "right-button" at bounding box center [1170, 316] width 9 height 14
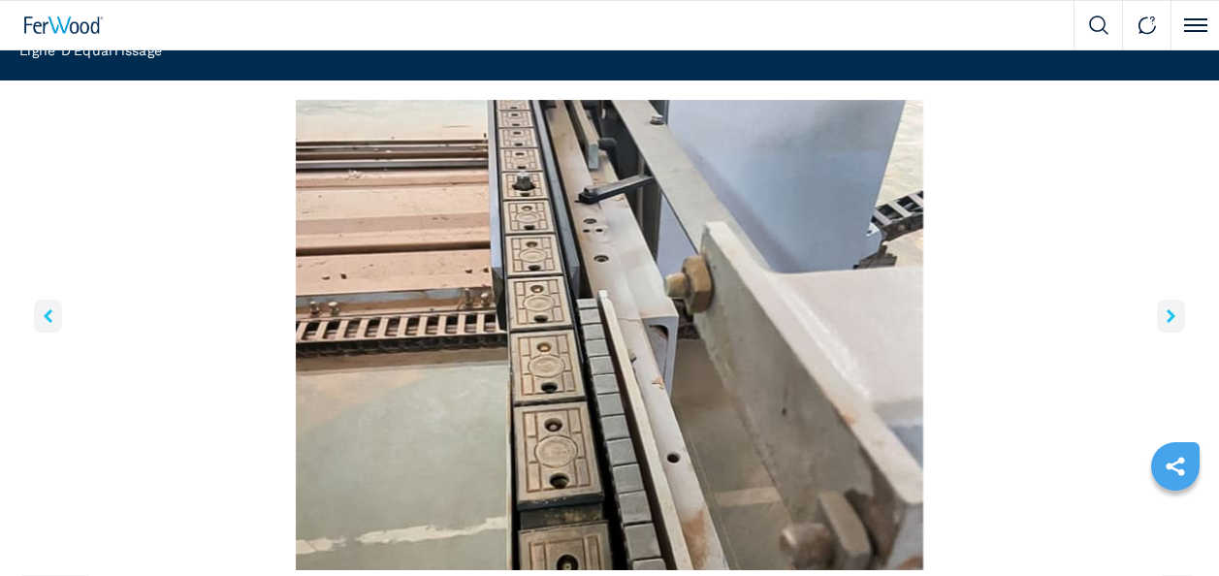
click at [1164, 309] on button "right-button" at bounding box center [1171, 316] width 28 height 33
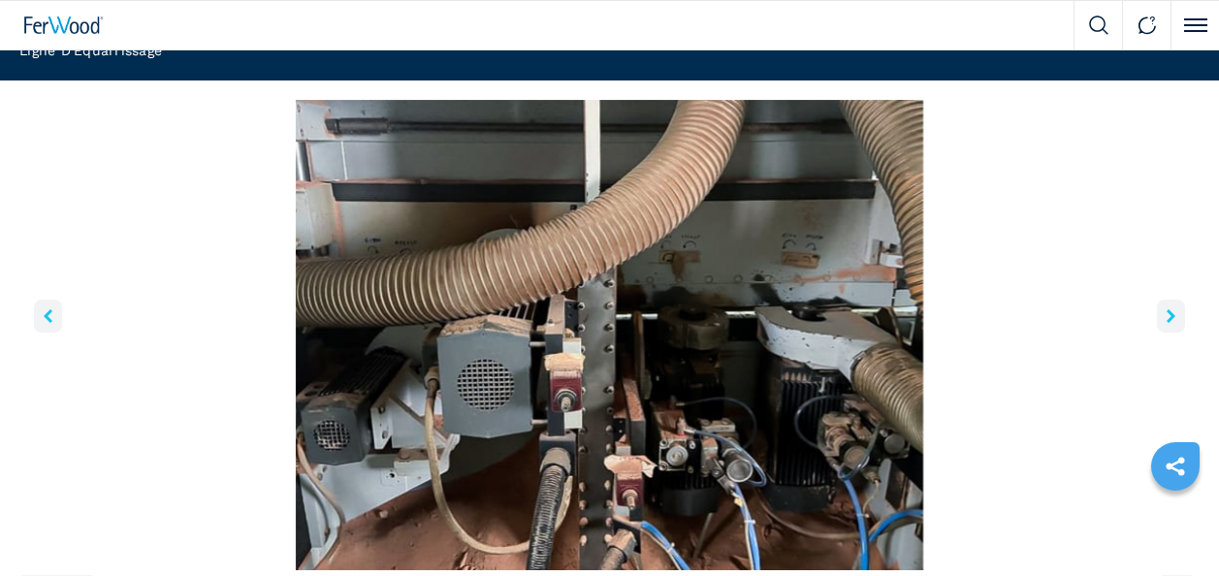
click at [1163, 316] on button "right-button" at bounding box center [1171, 316] width 28 height 33
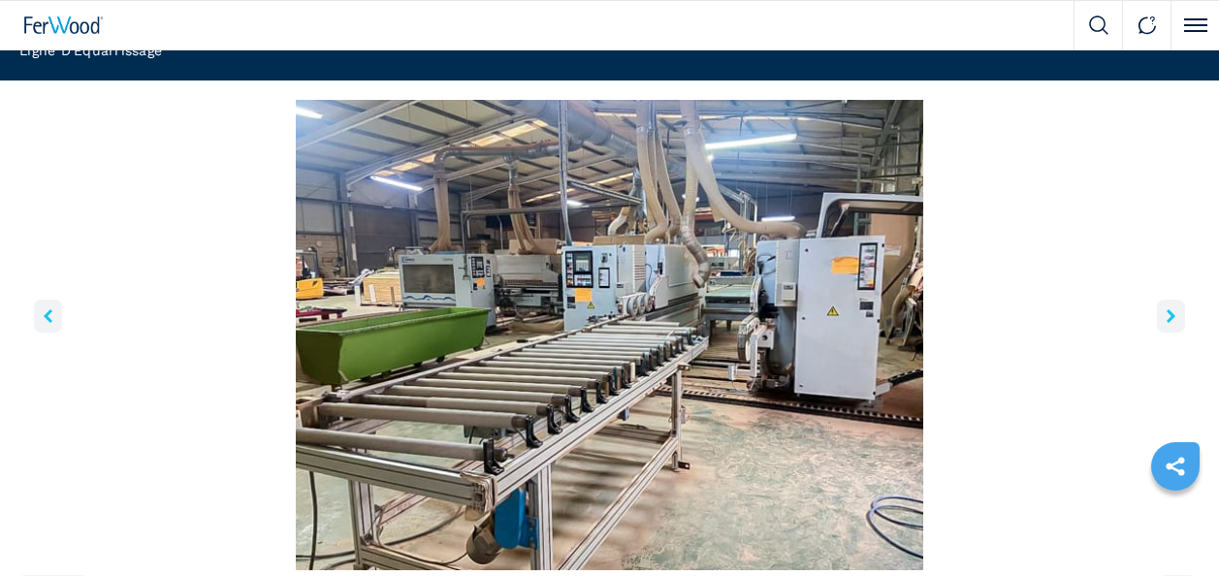
click at [1164, 316] on button "right-button" at bounding box center [1171, 316] width 28 height 33
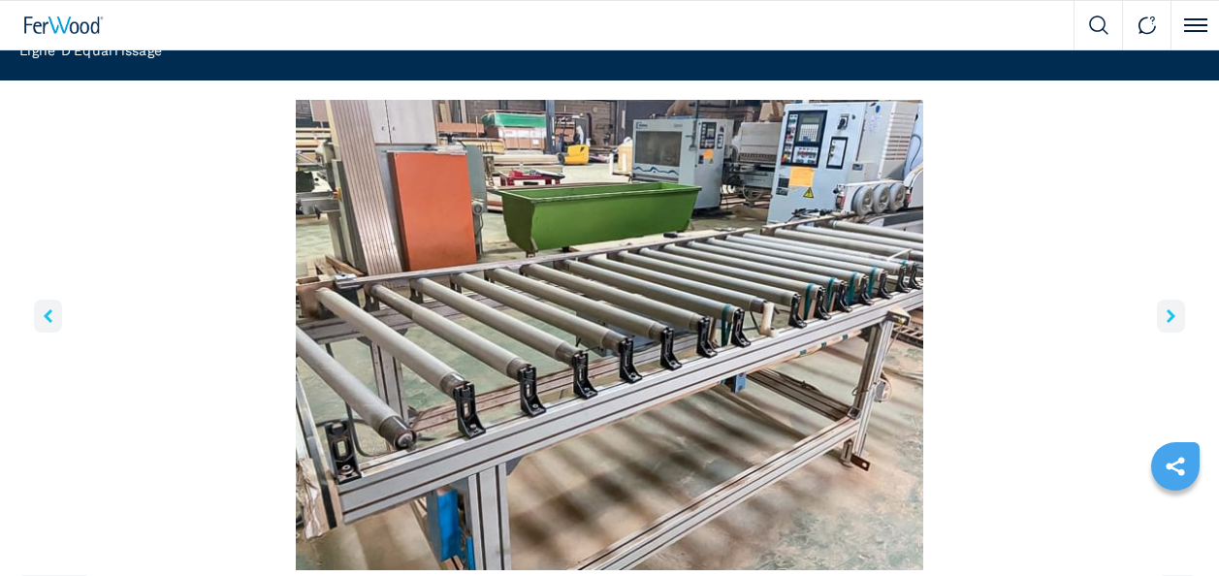
click at [1164, 316] on button "right-button" at bounding box center [1171, 316] width 28 height 33
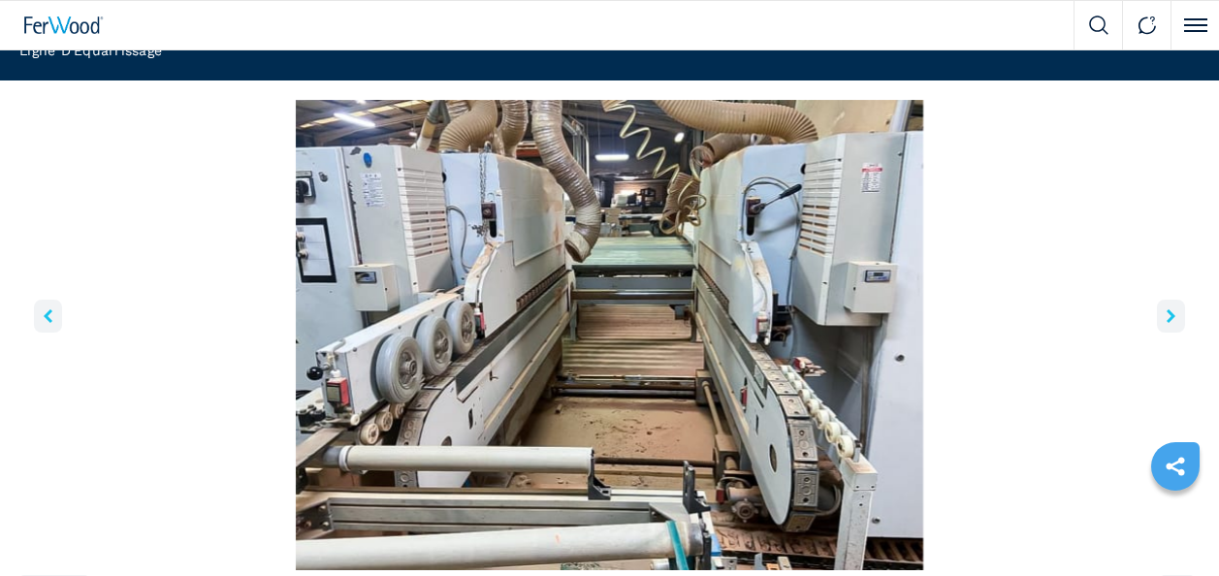
click at [1165, 316] on button "right-button" at bounding box center [1171, 316] width 28 height 33
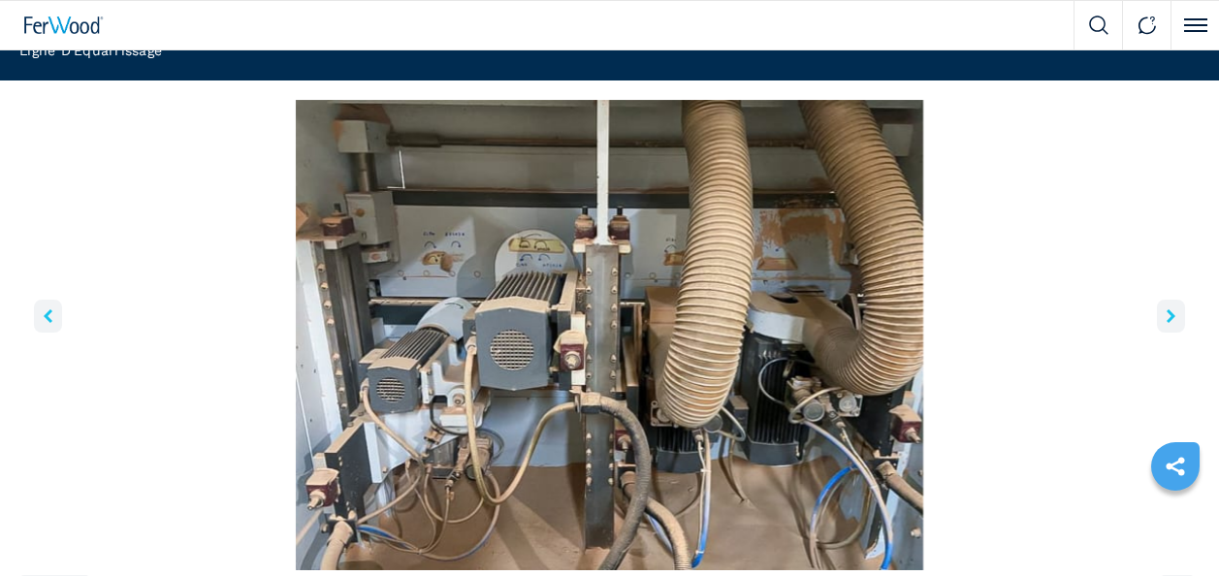
click at [1165, 316] on button "right-button" at bounding box center [1171, 316] width 28 height 33
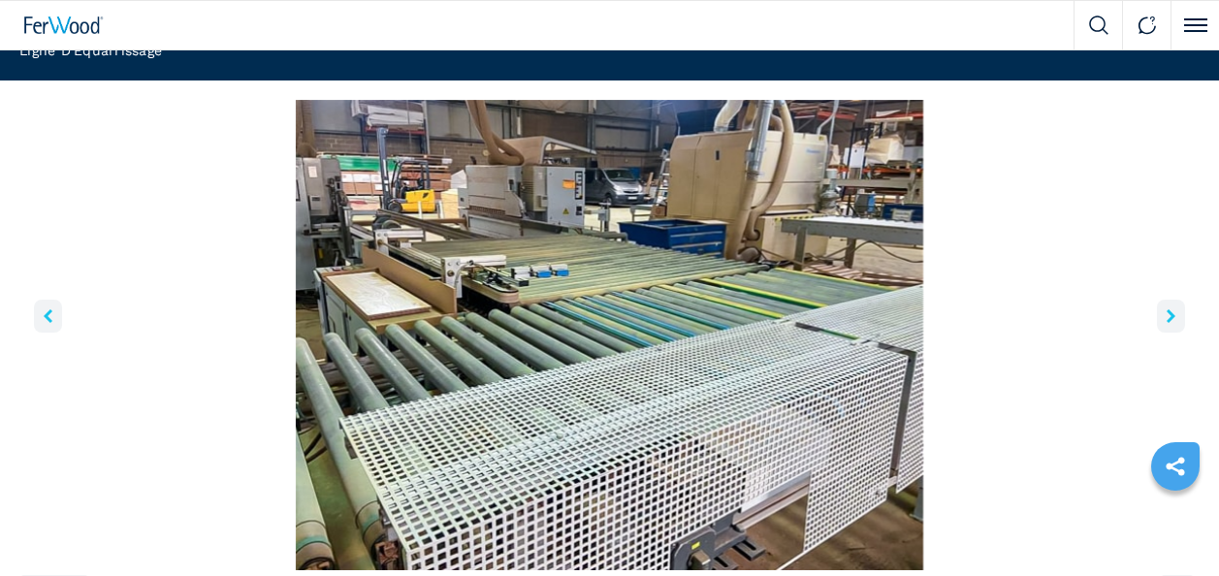
click at [1165, 316] on button "right-button" at bounding box center [1171, 316] width 28 height 33
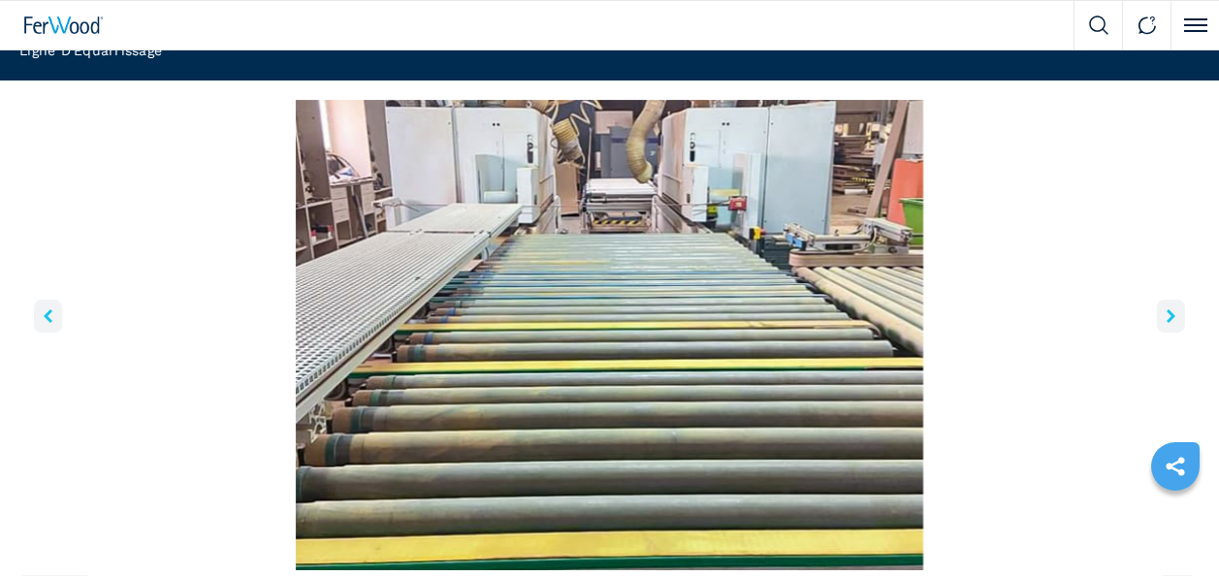
click at [1165, 316] on button "right-button" at bounding box center [1171, 316] width 28 height 33
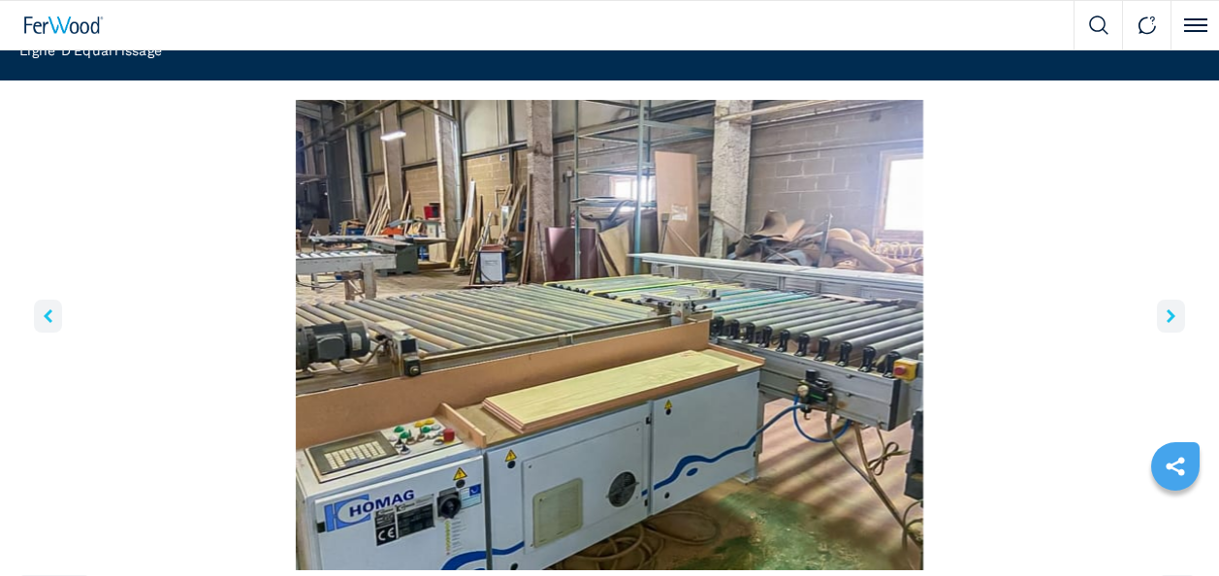
click at [1173, 314] on icon "right-button" at bounding box center [1170, 316] width 9 height 14
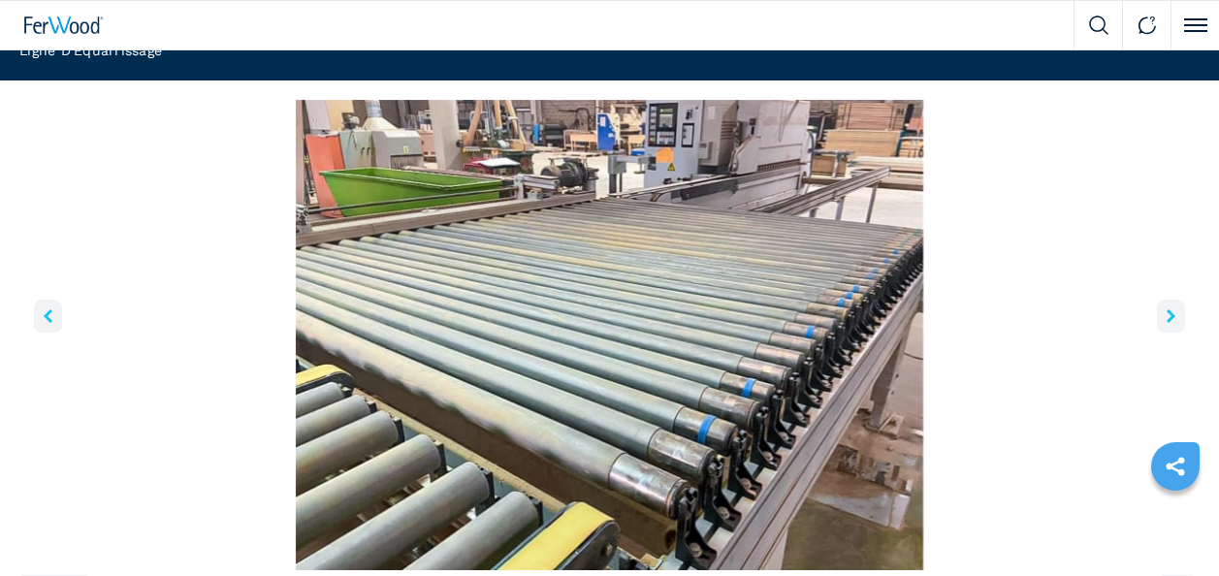
click at [1173, 315] on icon "right-button" at bounding box center [1170, 316] width 9 height 14
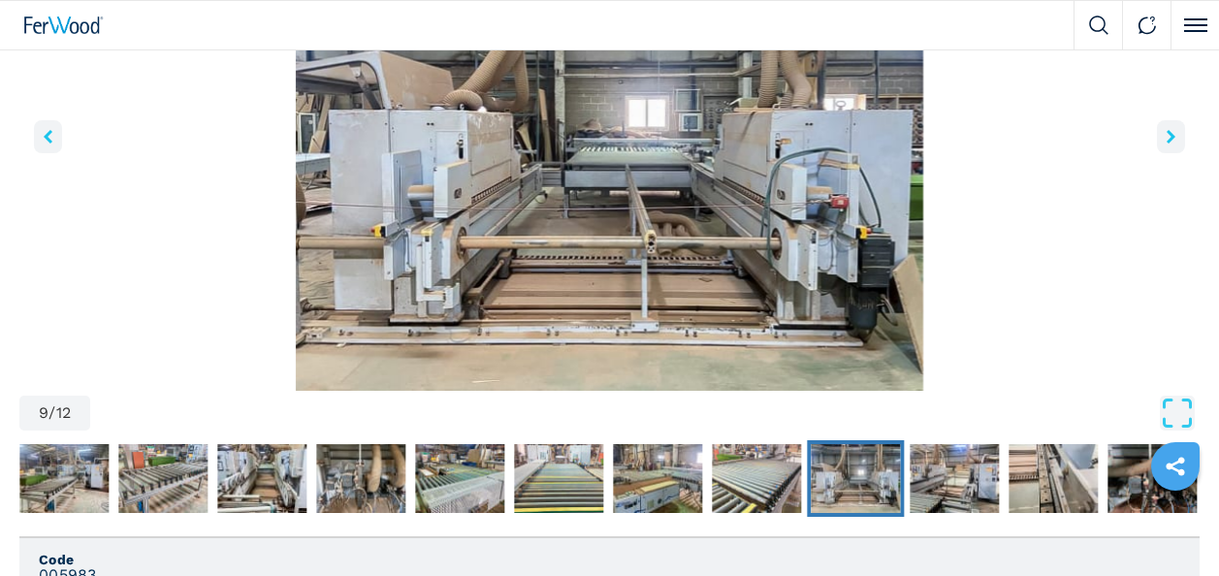
scroll to position [291, 0]
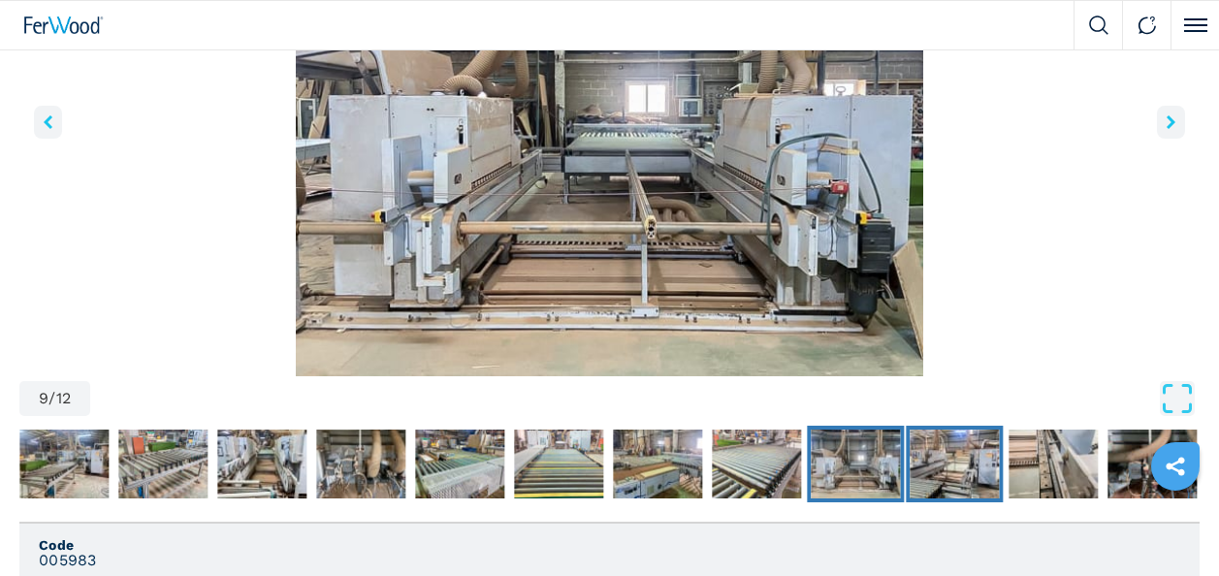
click at [965, 463] on img "Go to Slide 10" at bounding box center [953, 464] width 89 height 70
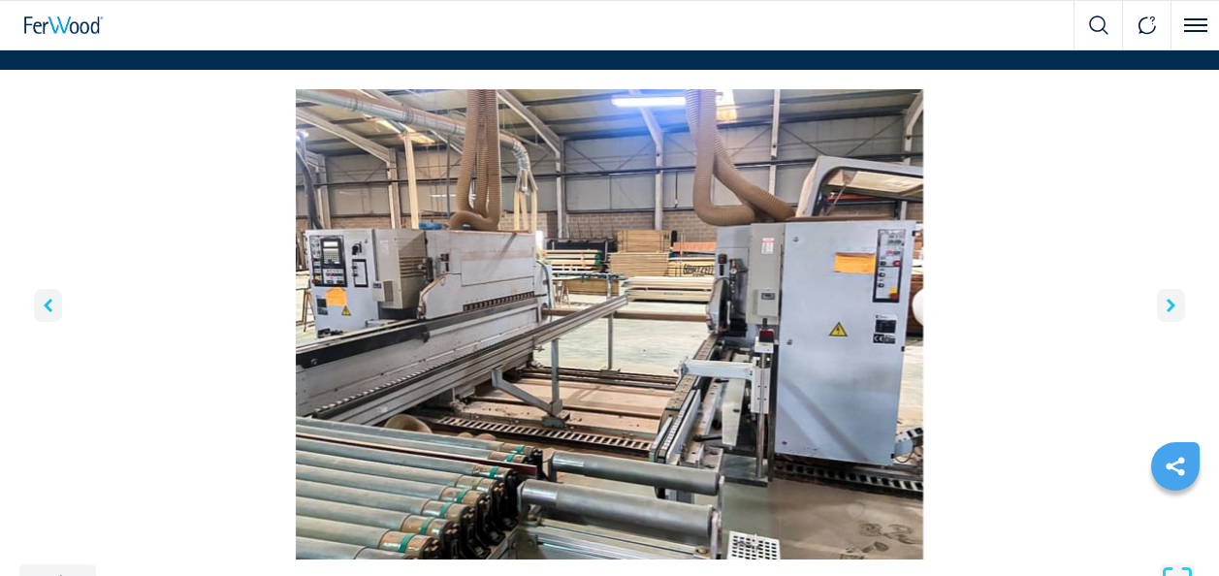
scroll to position [194, 0]
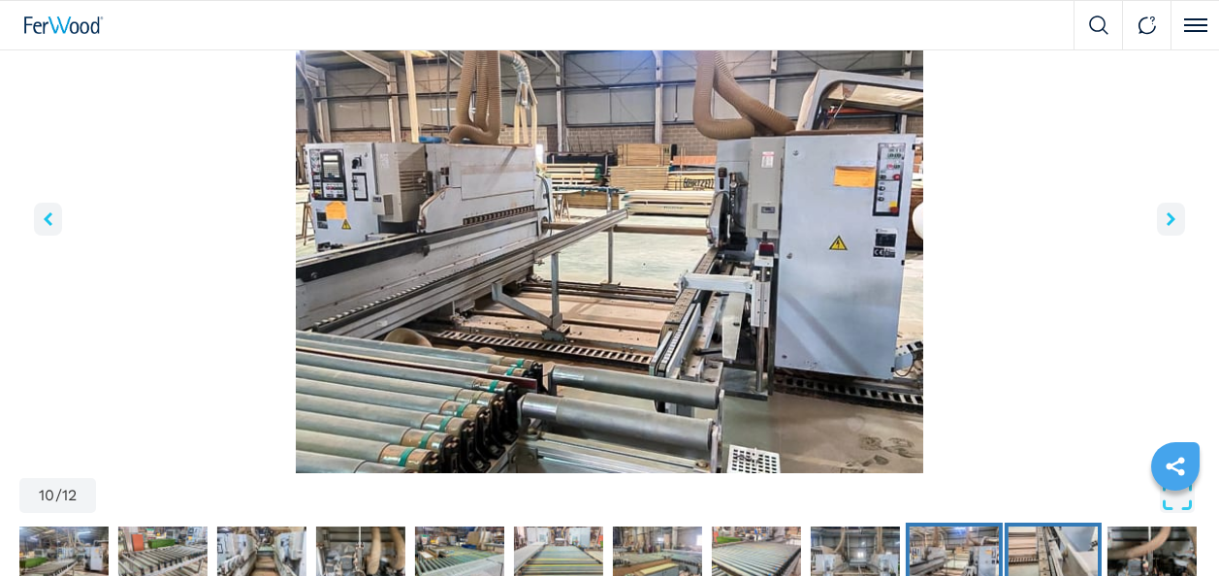
click at [1066, 554] on img "Go to Slide 11" at bounding box center [1052, 561] width 89 height 70
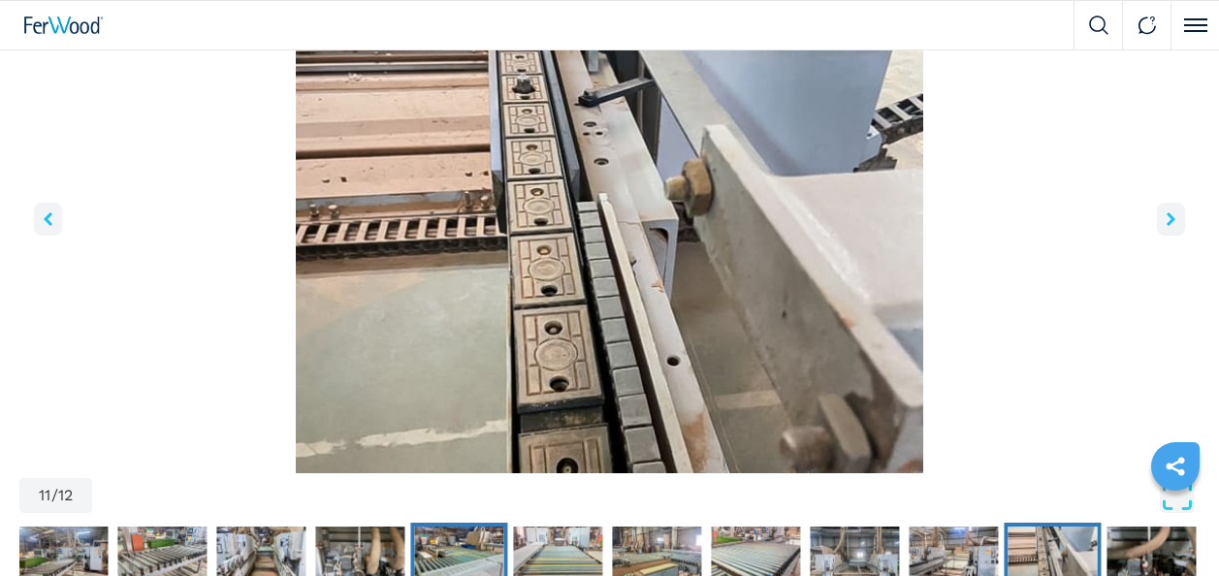
click at [478, 537] on img "Go to Slide 5" at bounding box center [458, 561] width 89 height 70
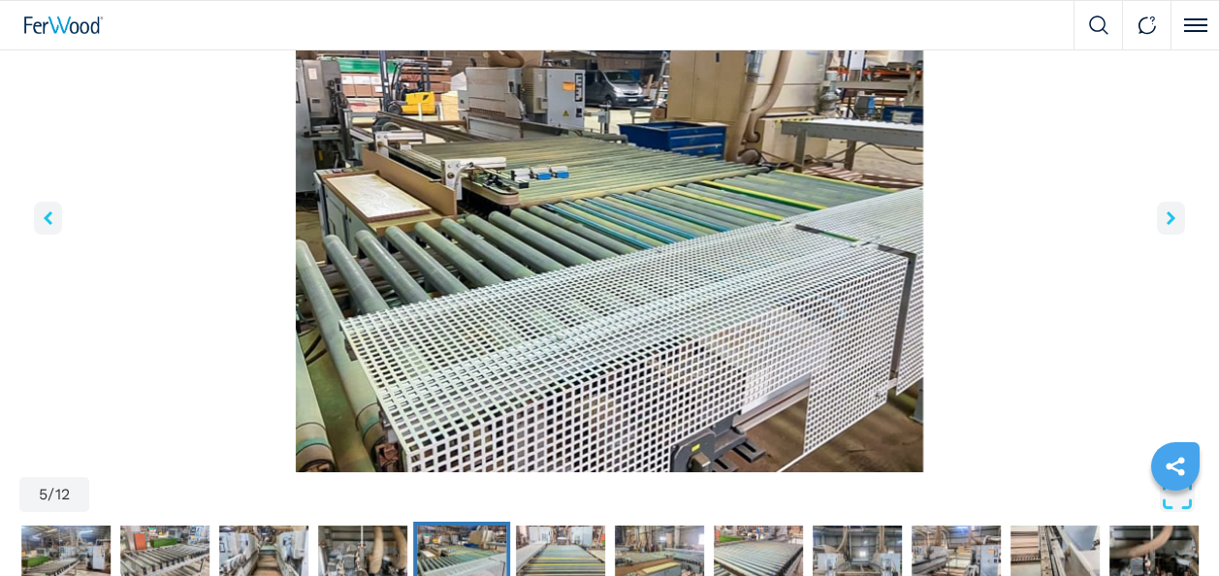
scroll to position [291, 0]
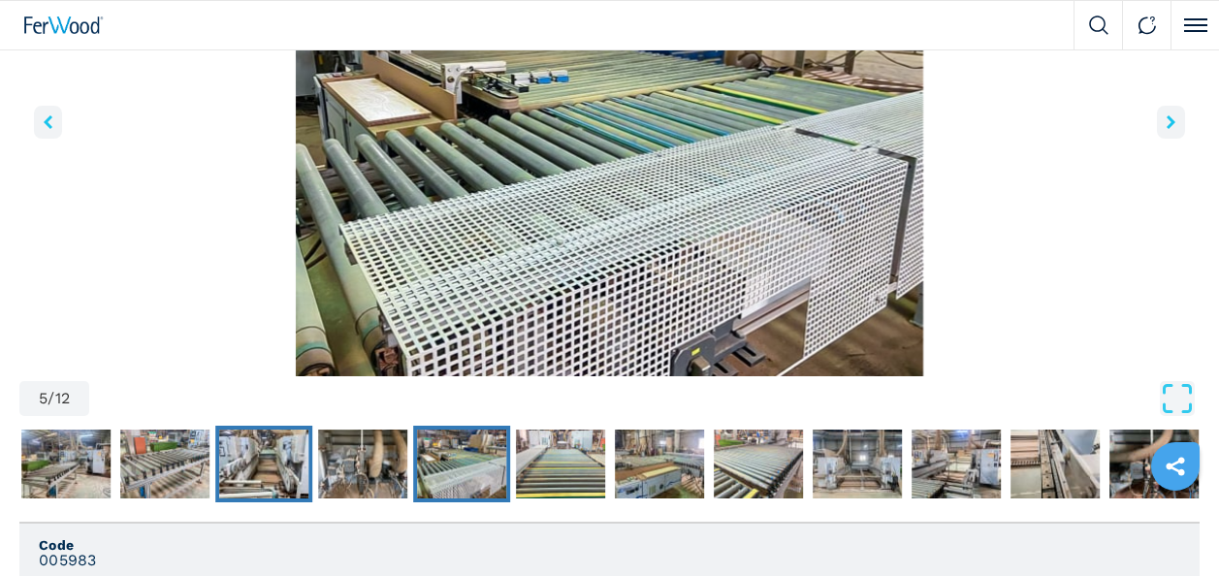
click at [240, 465] on img "Go to Slide 3" at bounding box center [263, 464] width 89 height 70
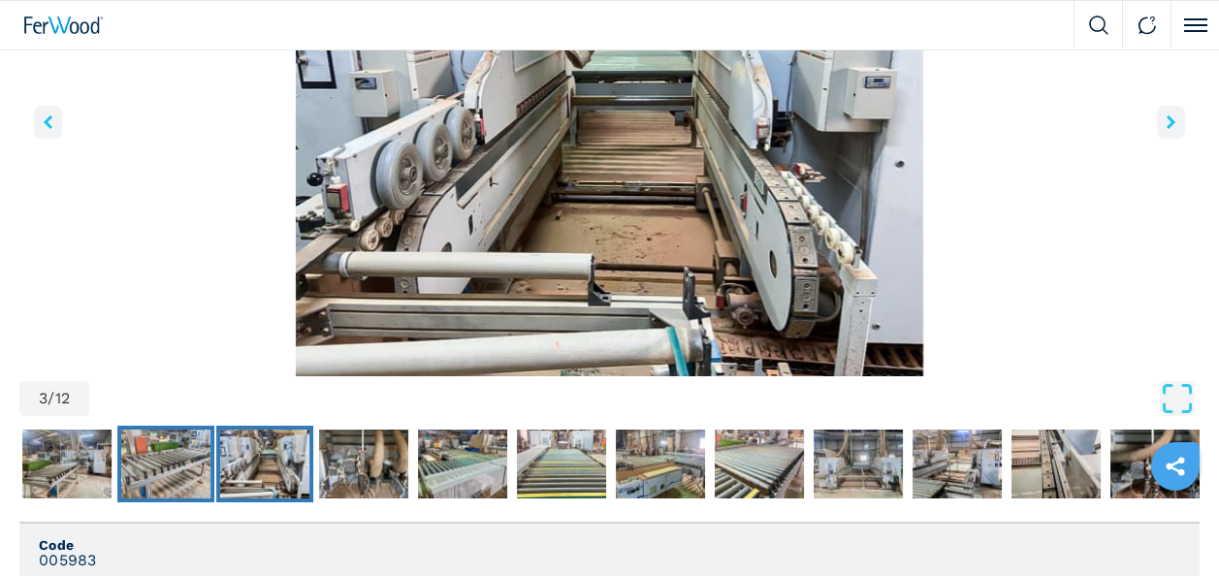
click at [184, 458] on img "Go to Slide 2" at bounding box center [165, 464] width 89 height 70
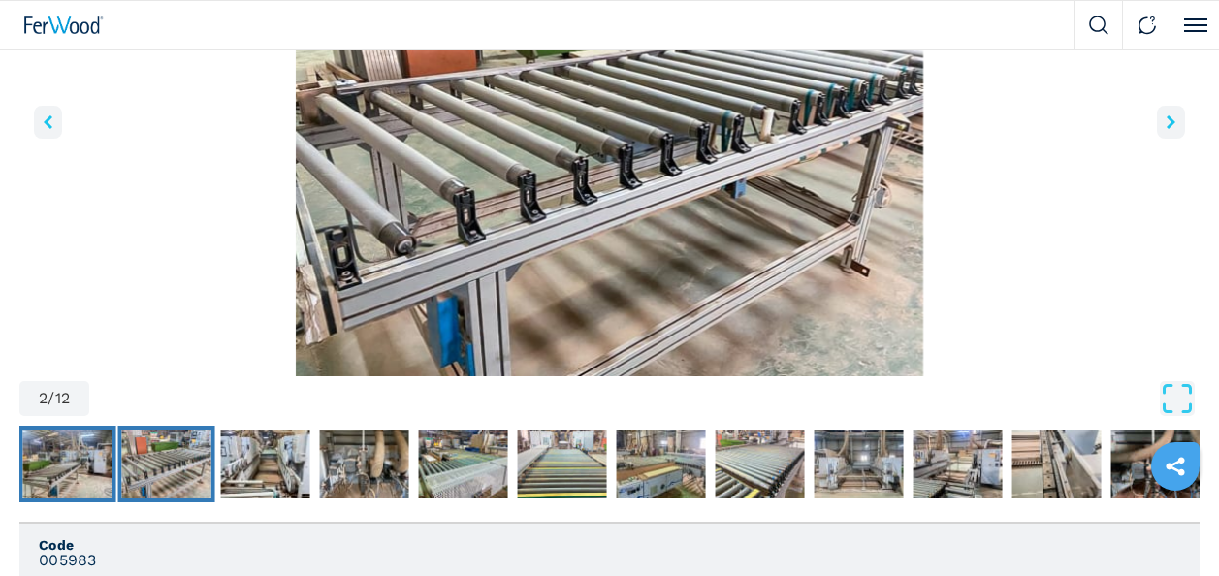
click at [86, 457] on img "Go to Slide 1" at bounding box center [67, 464] width 89 height 70
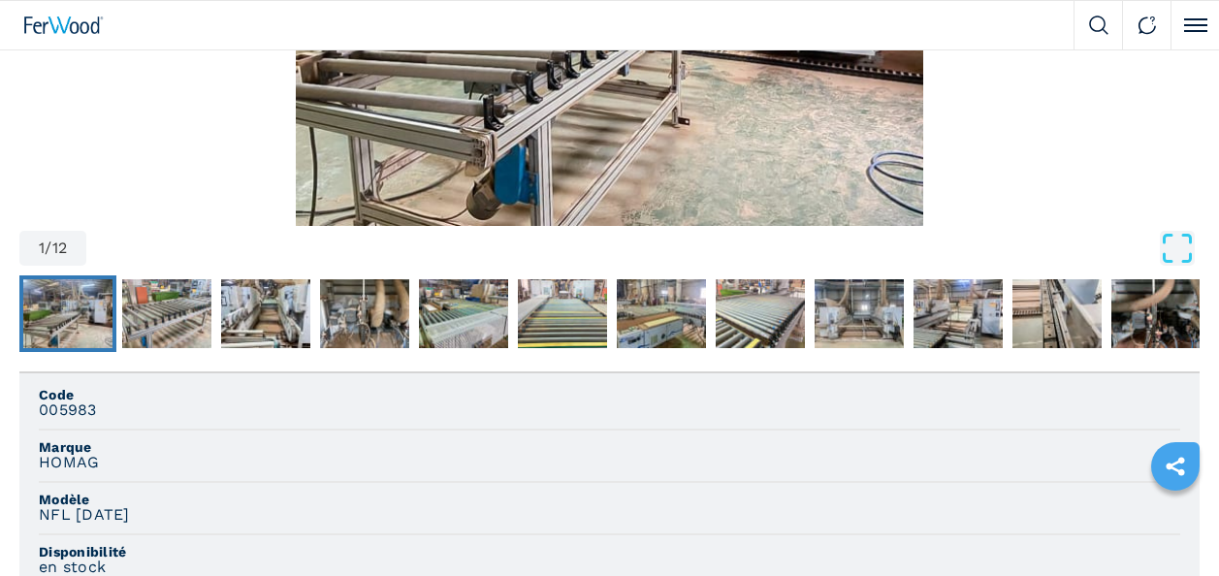
scroll to position [388, 0]
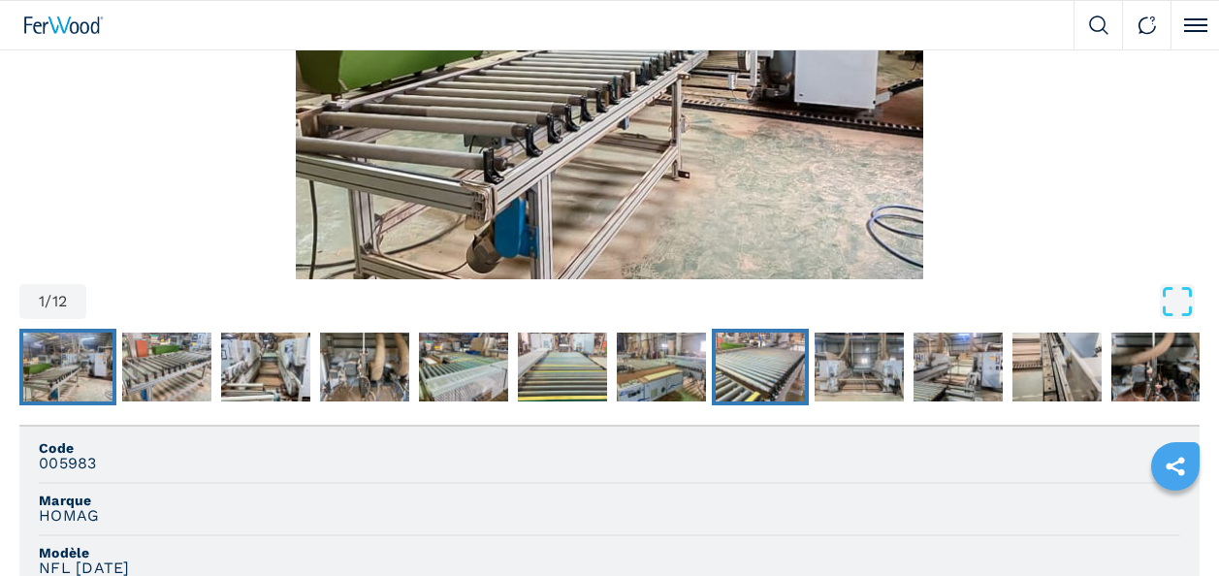
click at [757, 358] on img "Go to Slide 8" at bounding box center [759, 368] width 89 height 70
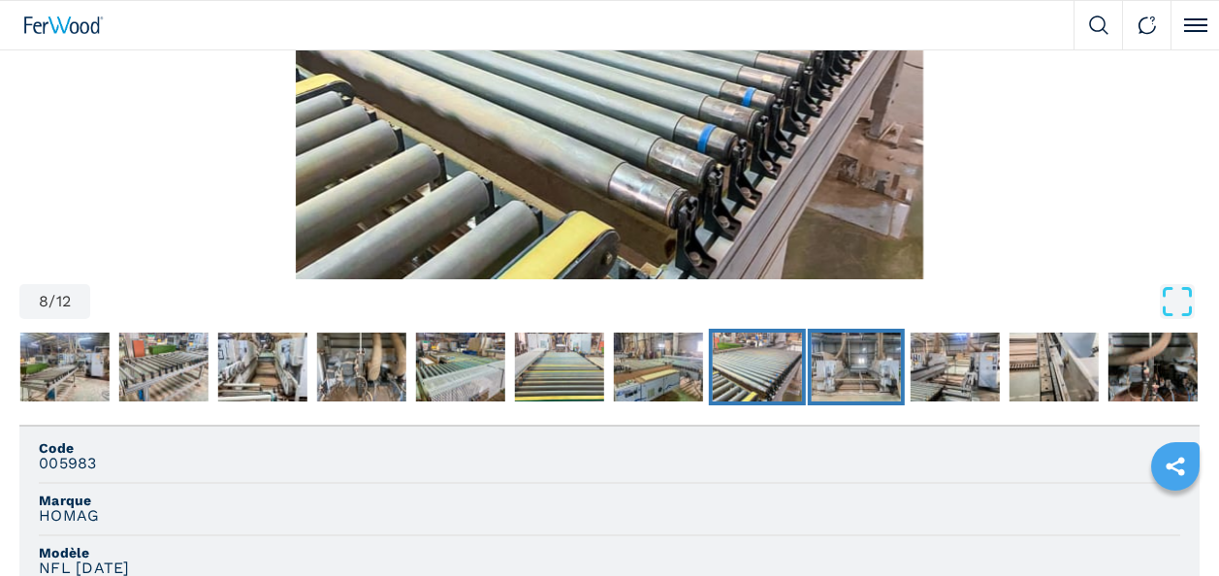
drag, startPoint x: 840, startPoint y: 372, endPoint x: 850, endPoint y: 376, distance: 10.4
click at [841, 372] on img "Go to Slide 9" at bounding box center [855, 368] width 89 height 70
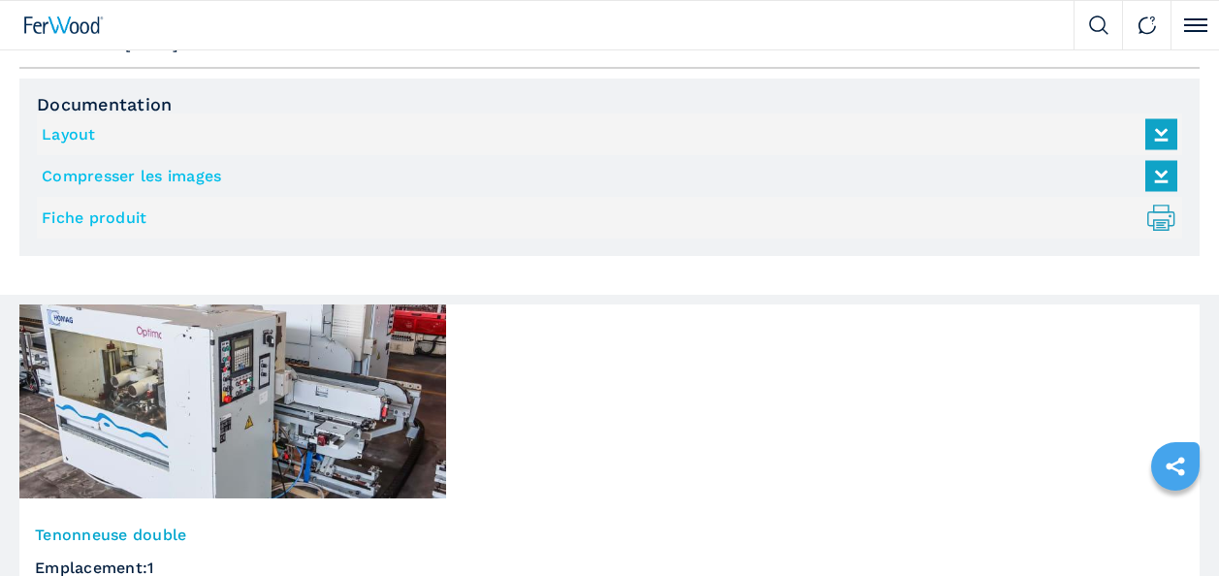
scroll to position [1551, 0]
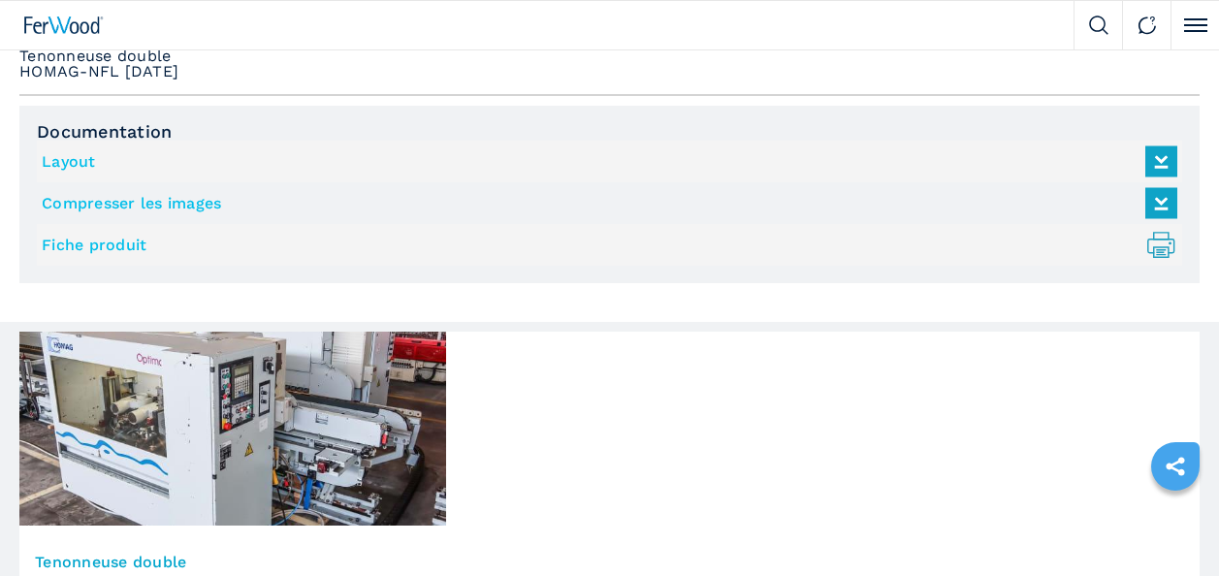
click at [1167, 167] on icon at bounding box center [1161, 162] width 42 height 41
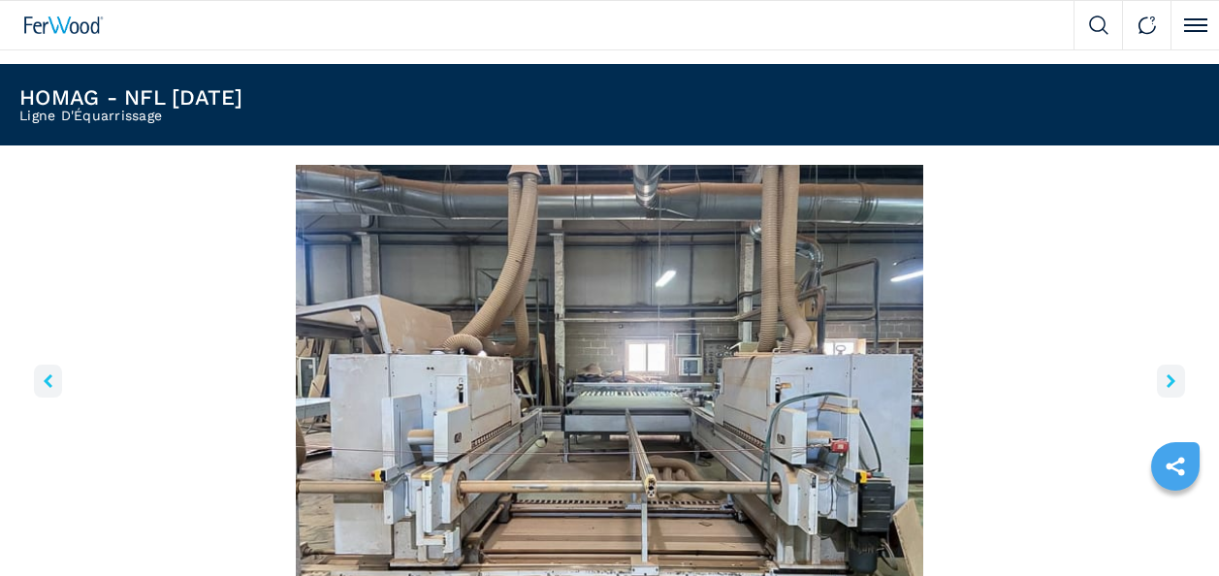
scroll to position [0, 0]
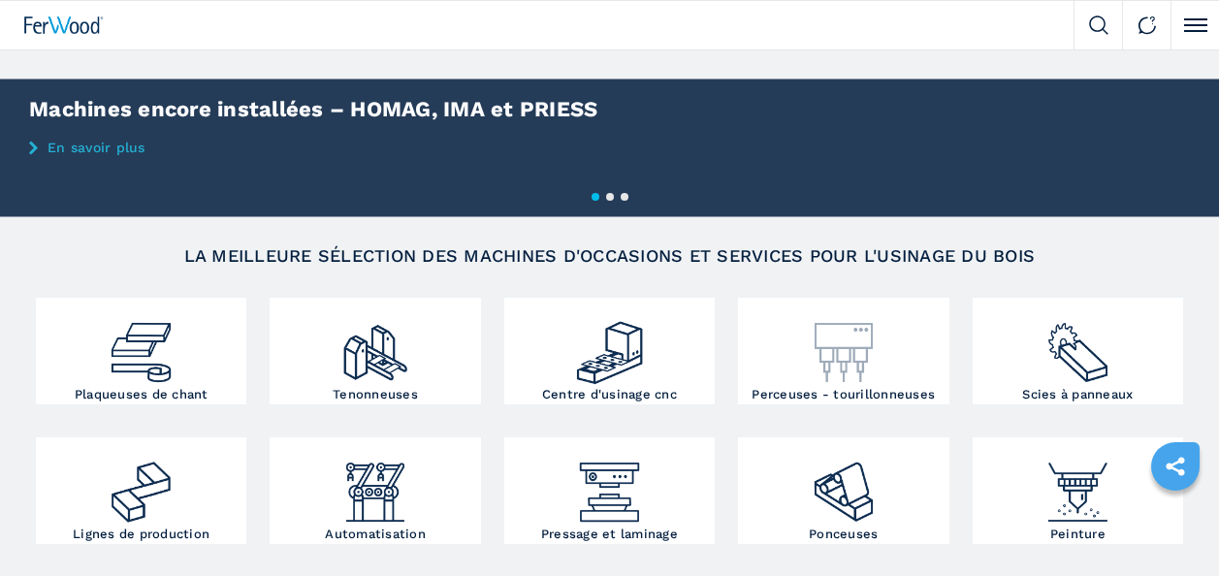
scroll to position [194, 0]
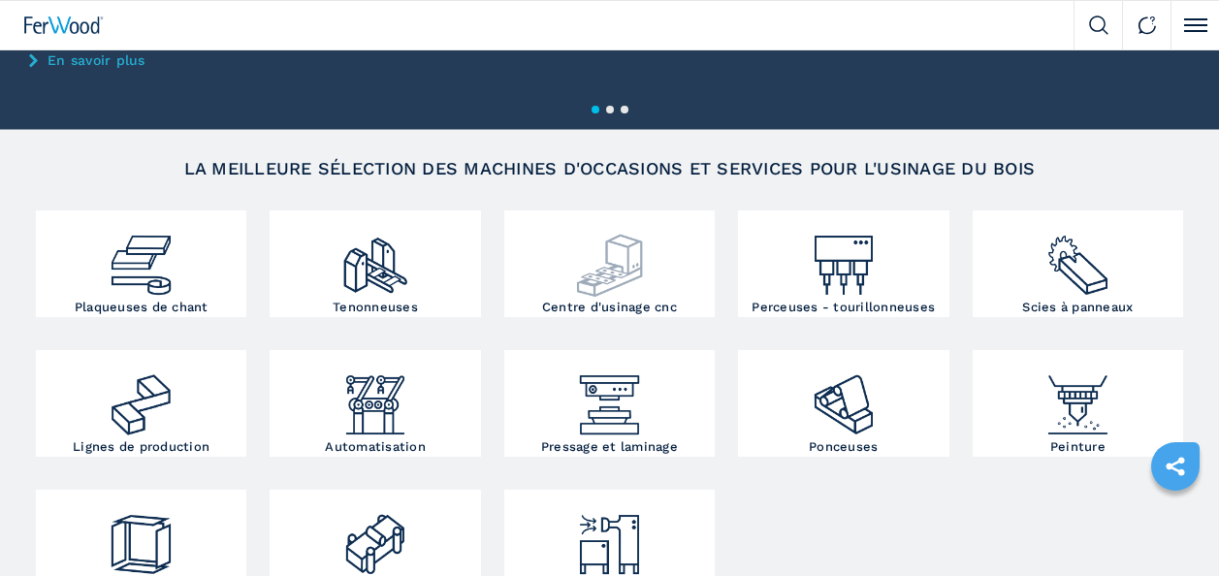
click at [598, 283] on img at bounding box center [609, 257] width 71 height 85
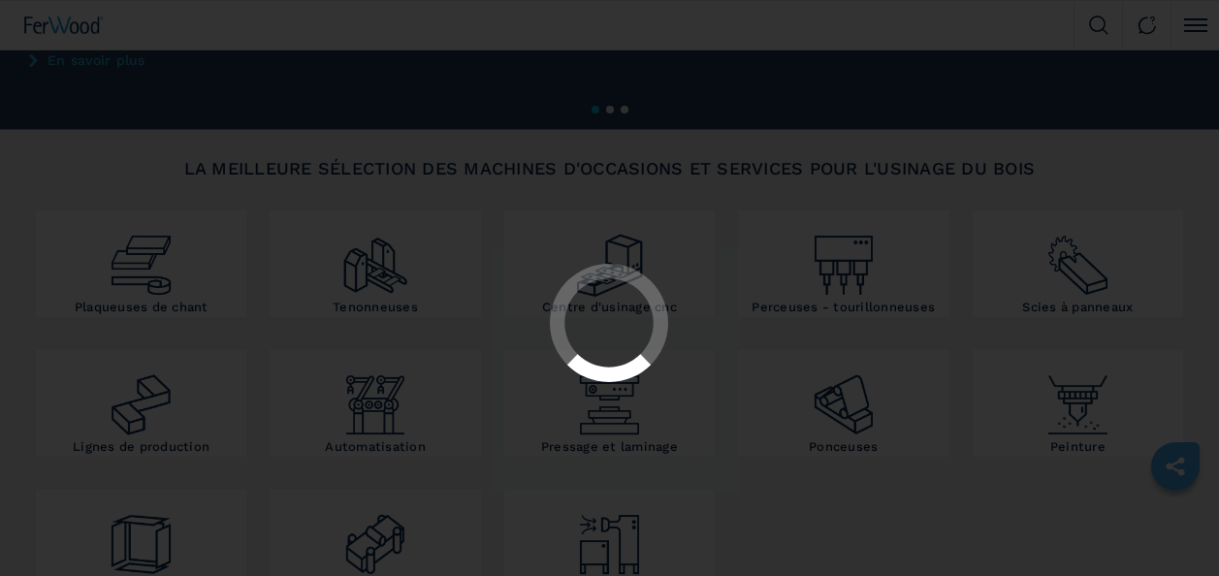
scroll to position [0, 0]
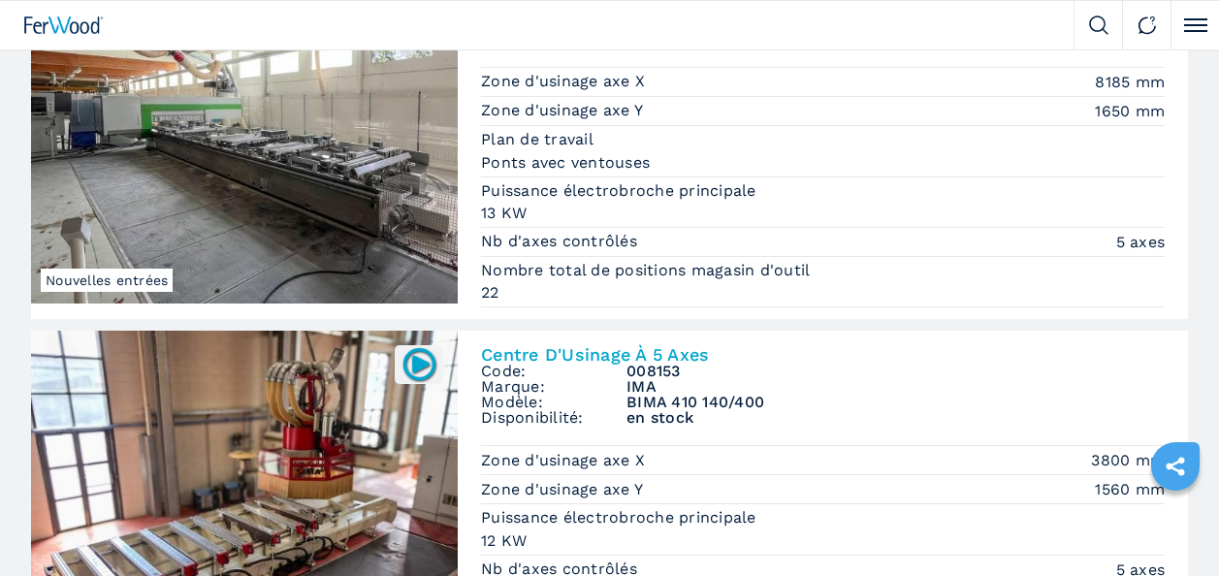
scroll to position [2327, 0]
